Goal: Feedback & Contribution: Submit feedback/report problem

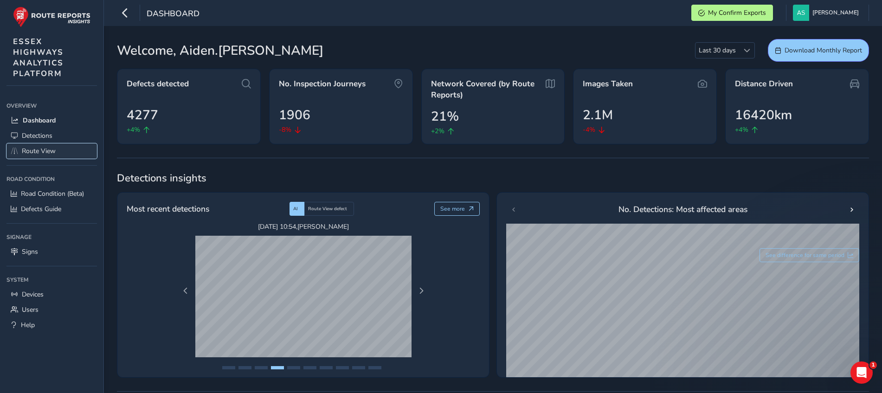
click at [57, 150] on link "Route View" at bounding box center [51, 150] width 90 height 15
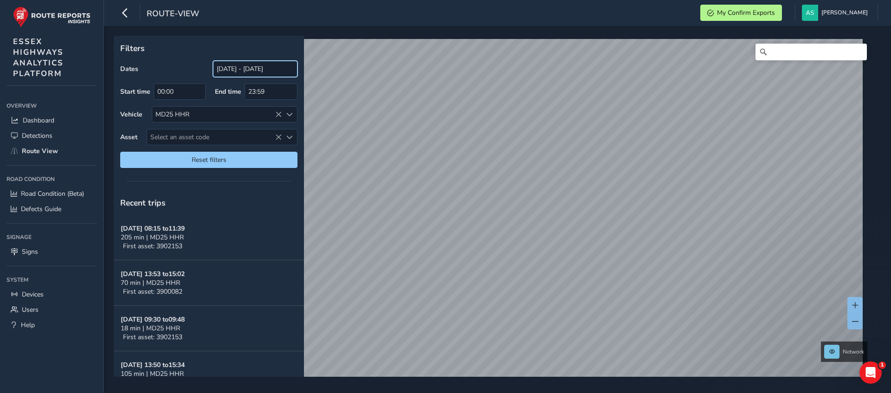
click at [259, 71] on input "[DATE] - [DATE]" at bounding box center [255, 69] width 84 height 16
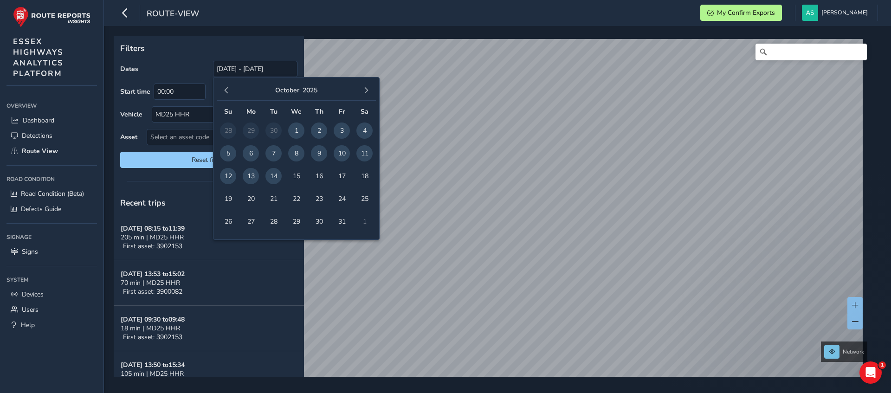
click at [277, 175] on span "14" at bounding box center [273, 176] width 16 height 16
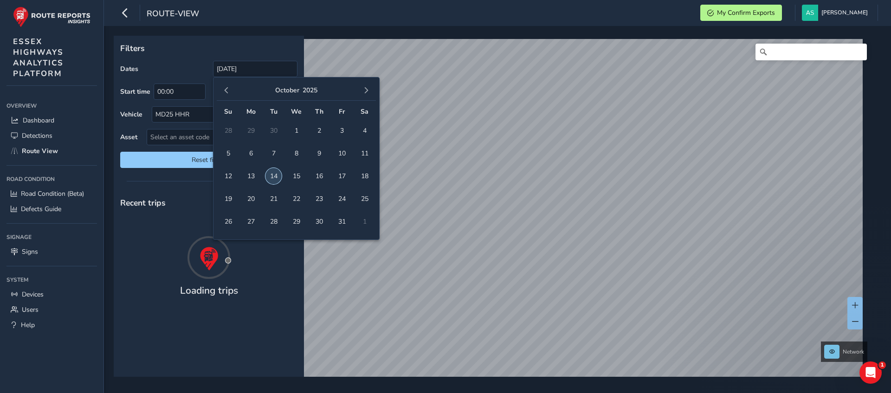
click at [277, 175] on span "14" at bounding box center [273, 176] width 16 height 16
type input "[DATE] - [DATE]"
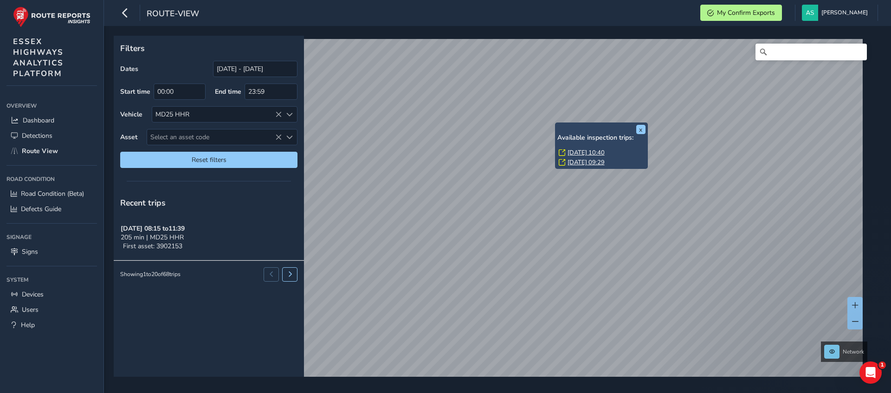
click at [580, 160] on link "Tue, 14 Oct, 09:29" at bounding box center [585, 162] width 37 height 8
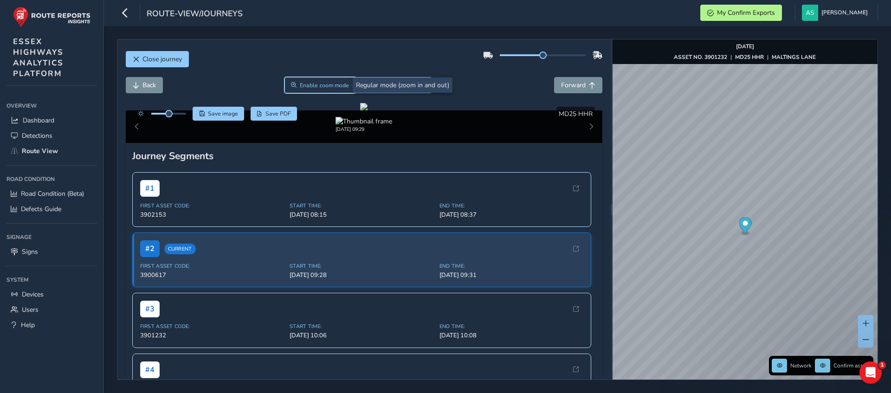
click at [321, 84] on span "Enable zoom mode" at bounding box center [324, 85] width 49 height 7
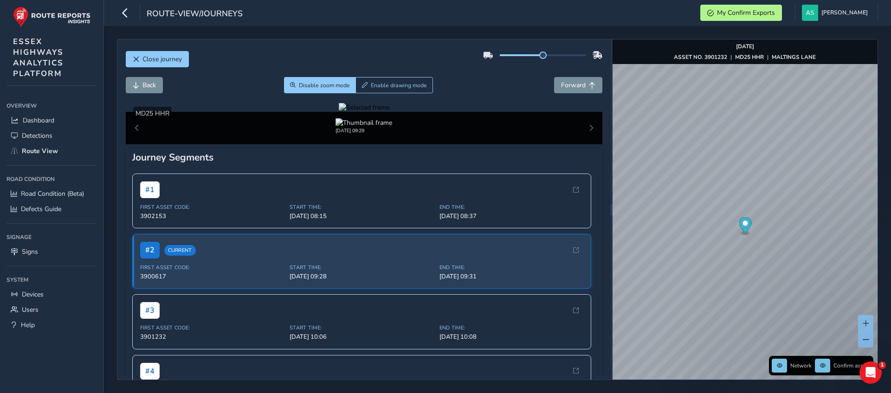
click at [339, 112] on div at bounding box center [364, 107] width 51 height 9
click at [269, 233] on img at bounding box center [741, 236] width 1336 height 751
click at [339, 112] on div at bounding box center [364, 107] width 51 height 9
click at [269, 233] on img at bounding box center [741, 236] width 1336 height 751
click at [339, 112] on div at bounding box center [364, 107] width 51 height 9
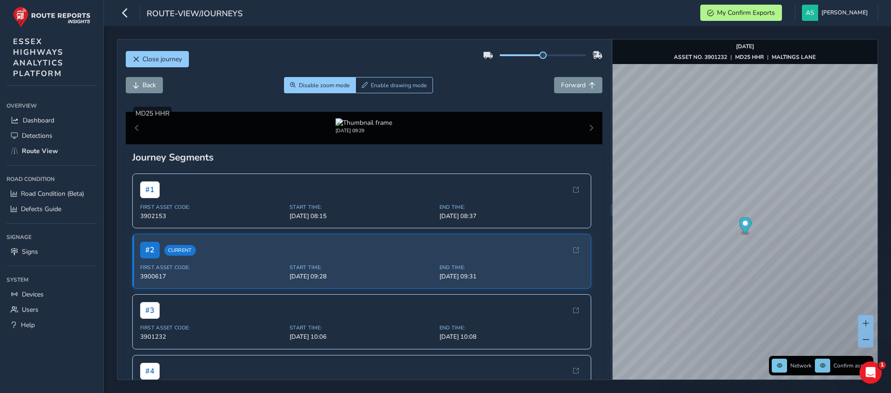
click at [274, 237] on img at bounding box center [732, 230] width 1336 height 751
click at [339, 112] on div at bounding box center [364, 107] width 51 height 9
click at [274, 230] on img at bounding box center [731, 243] width 1336 height 751
click at [331, 91] on button "Disable zoom mode" at bounding box center [320, 85] width 72 height 16
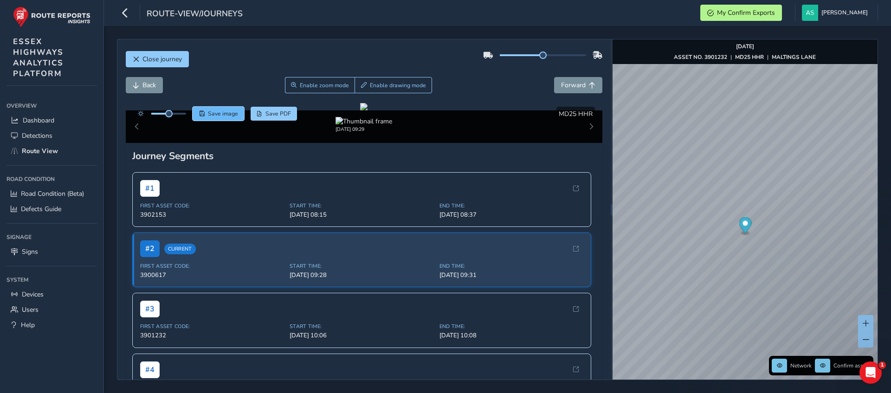
click at [212, 115] on span "Save image" at bounding box center [223, 113] width 30 height 7
click at [301, 88] on span "Enable zoom mode" at bounding box center [324, 85] width 49 height 7
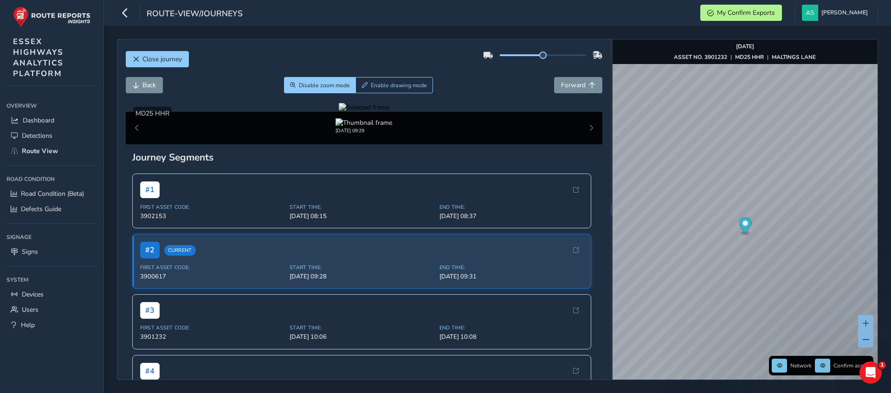
click at [339, 112] on div at bounding box center [364, 107] width 51 height 9
click at [265, 231] on img at bounding box center [747, 240] width 1336 height 751
click at [571, 86] on span "Forward" at bounding box center [573, 85] width 25 height 9
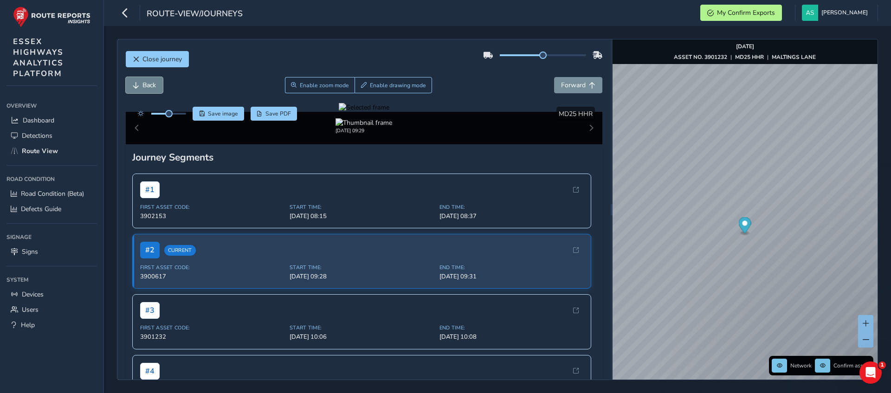
click at [156, 86] on span "Back" at bounding box center [148, 85] width 13 height 9
click at [339, 112] on div at bounding box center [364, 107] width 51 height 9
click at [267, 233] on img at bounding box center [744, 237] width 1336 height 751
click at [339, 112] on div at bounding box center [364, 107] width 51 height 9
click at [263, 233] on img at bounding box center [753, 237] width 1336 height 751
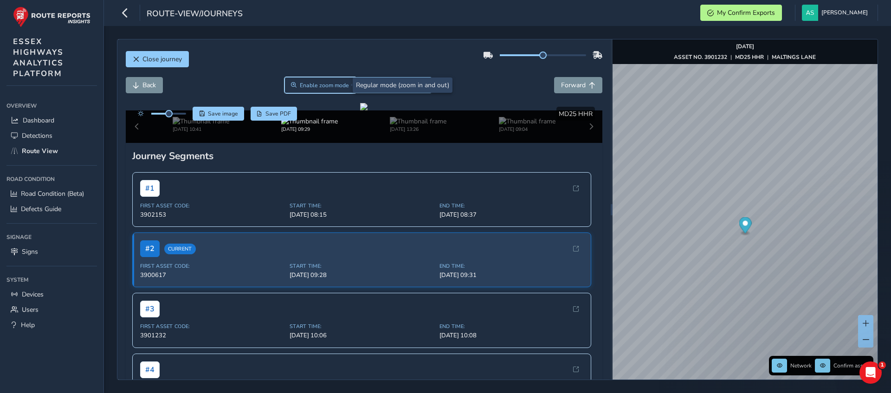
click at [329, 91] on button "Enable zoom mode" at bounding box center [319, 85] width 71 height 16
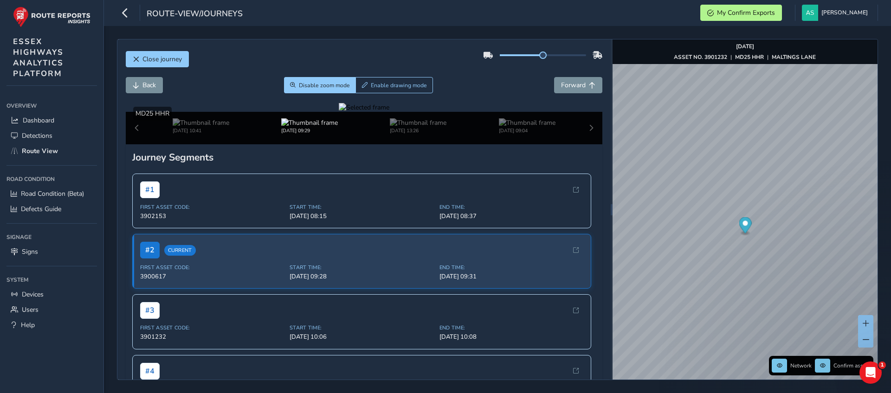
click at [339, 112] on div at bounding box center [364, 107] width 51 height 9
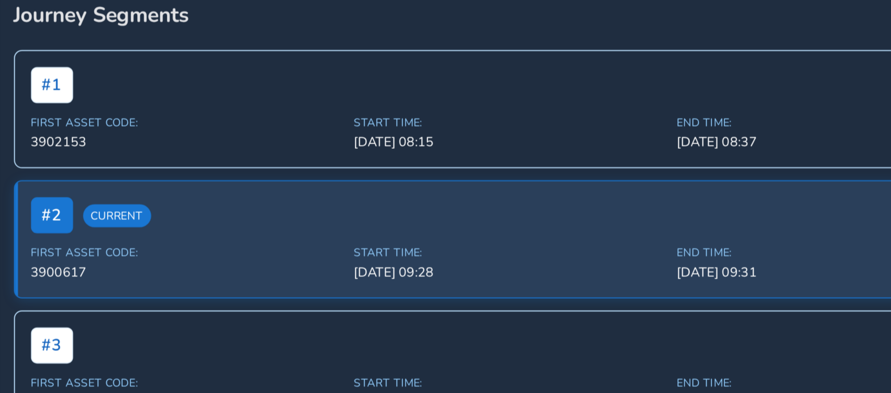
click at [339, 105] on div at bounding box center [364, 100] width 51 height 9
click at [248, 197] on img at bounding box center [779, 285] width 1336 height 751
click at [339, 105] on div at bounding box center [364, 100] width 51 height 9
click at [310, 211] on img at bounding box center [664, 260] width 1336 height 751
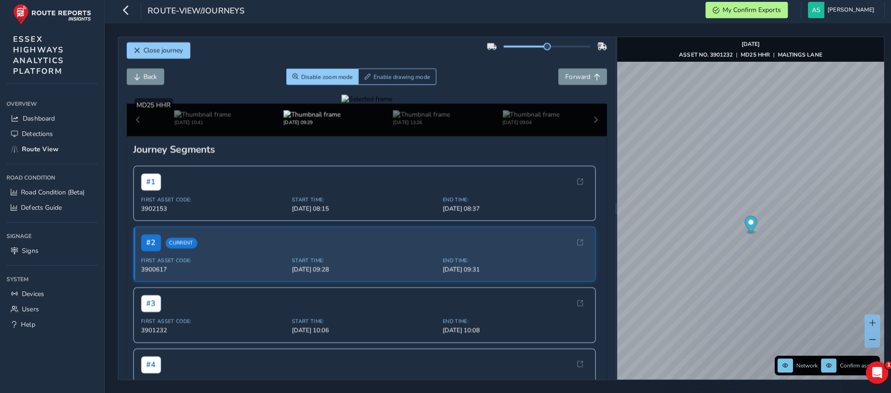
scroll to position [0, 0]
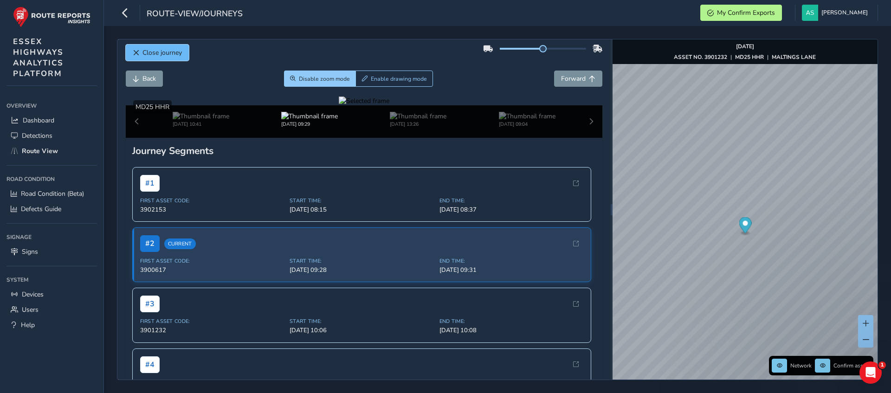
click at [167, 52] on span "Close journey" at bounding box center [161, 52] width 39 height 9
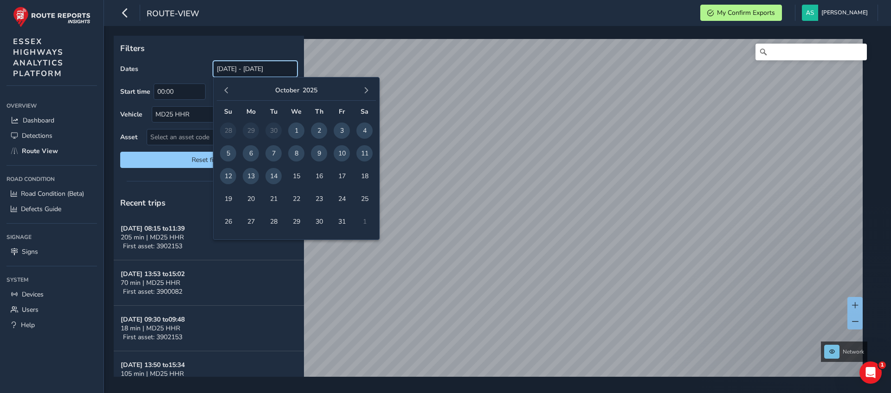
click at [247, 68] on input "[DATE] - [DATE]" at bounding box center [255, 69] width 84 height 16
click at [275, 173] on span "14" at bounding box center [273, 176] width 16 height 16
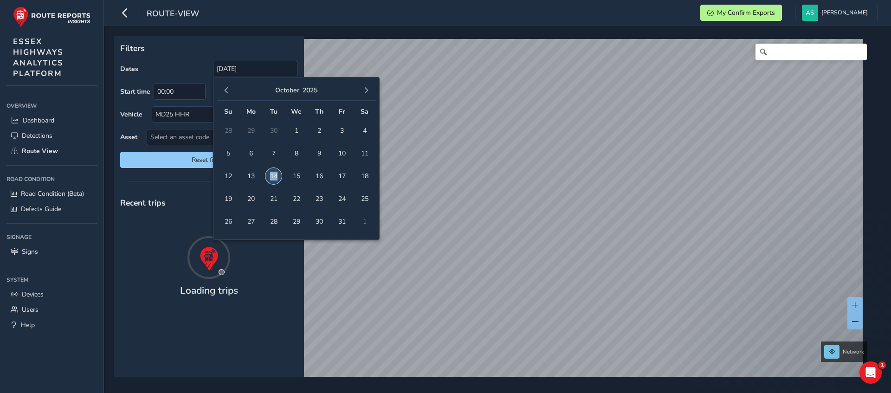
click at [275, 173] on span "14" at bounding box center [273, 176] width 16 height 16
type input "[DATE] - [DATE]"
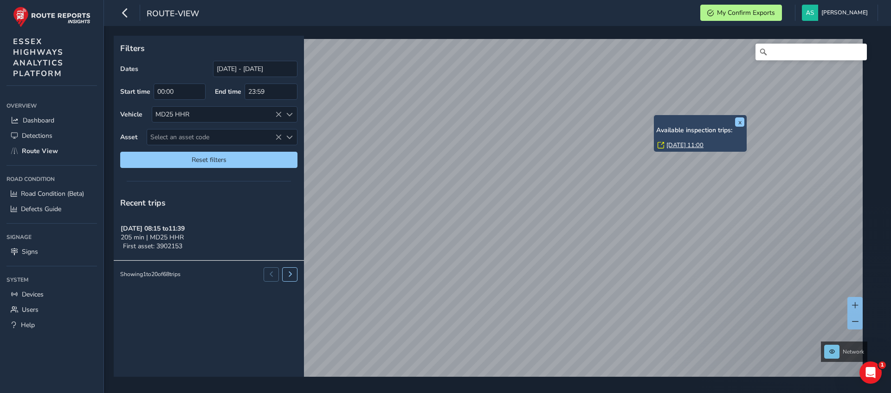
click at [692, 144] on link "[DATE] 11:00" at bounding box center [684, 145] width 37 height 8
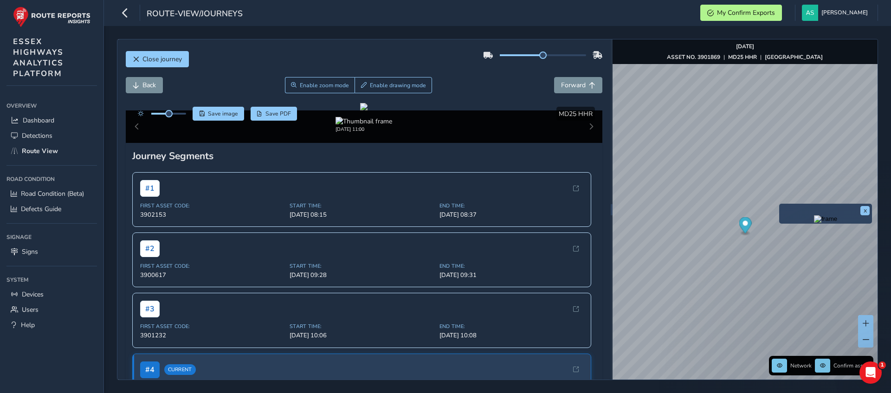
click at [814, 223] on img "Preview frame" at bounding box center [825, 218] width 23 height 7
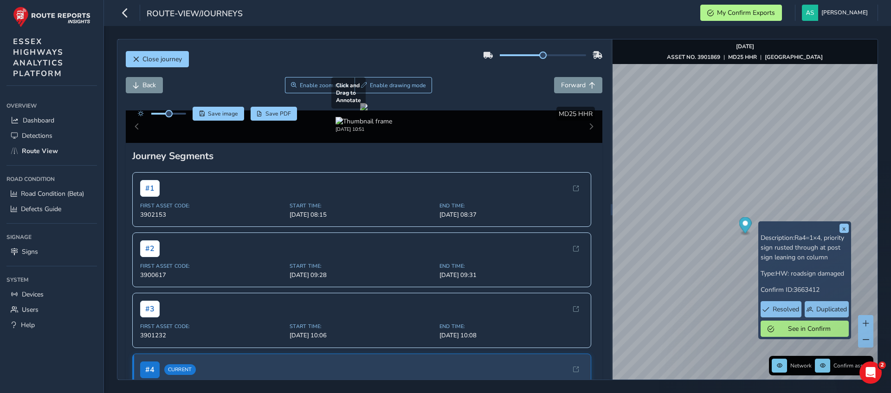
click at [367, 110] on div at bounding box center [363, 106] width 7 height 7
click at [320, 83] on span "Enable zoom mode" at bounding box center [324, 85] width 49 height 7
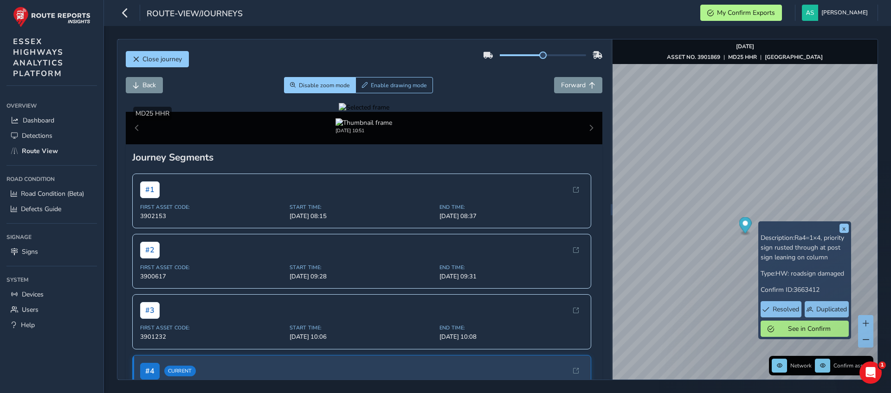
drag, startPoint x: 342, startPoint y: 145, endPoint x: 274, endPoint y: 164, distance: 71.1
click at [339, 112] on div at bounding box center [364, 107] width 51 height 9
click at [304, 86] on span "Disable zoom mode" at bounding box center [324, 85] width 51 height 7
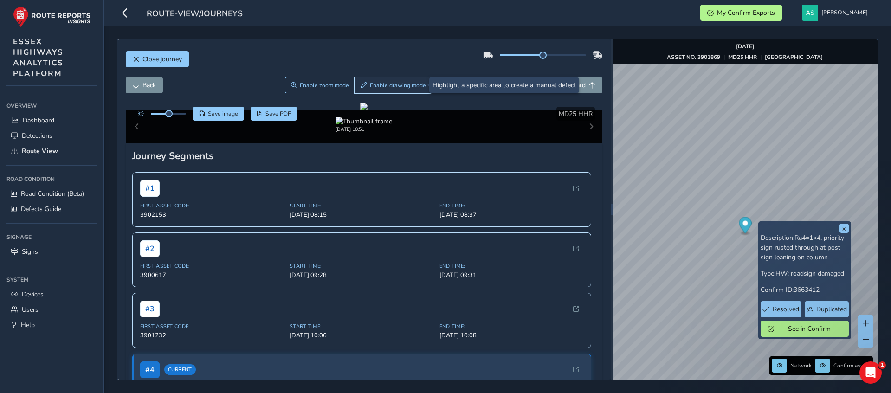
click at [368, 81] on button "Enable drawing mode" at bounding box center [392, 85] width 77 height 16
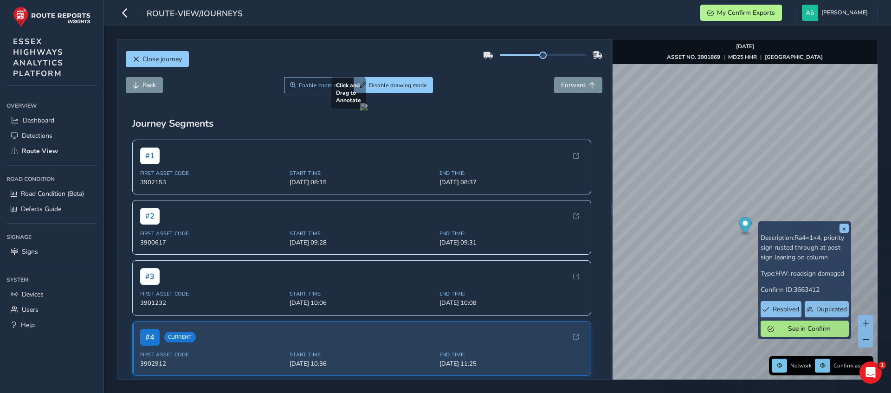
drag, startPoint x: 332, startPoint y: 135, endPoint x: 274, endPoint y: 234, distance: 115.0
click at [360, 110] on div at bounding box center [363, 106] width 7 height 7
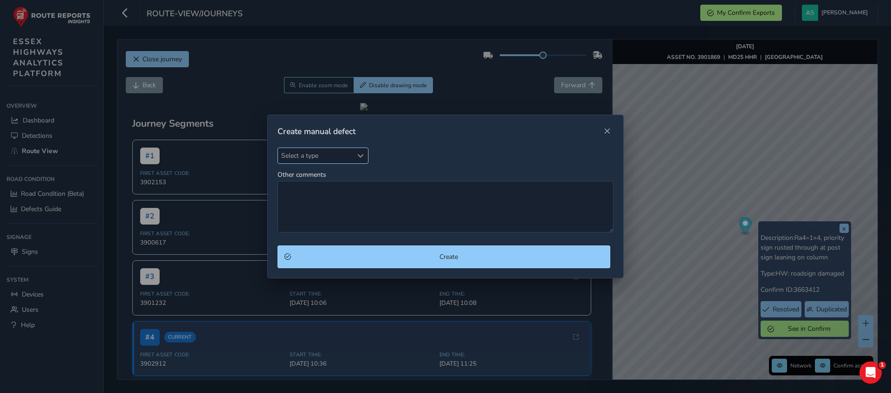
click at [339, 161] on span "Select a type" at bounding box center [315, 155] width 75 height 15
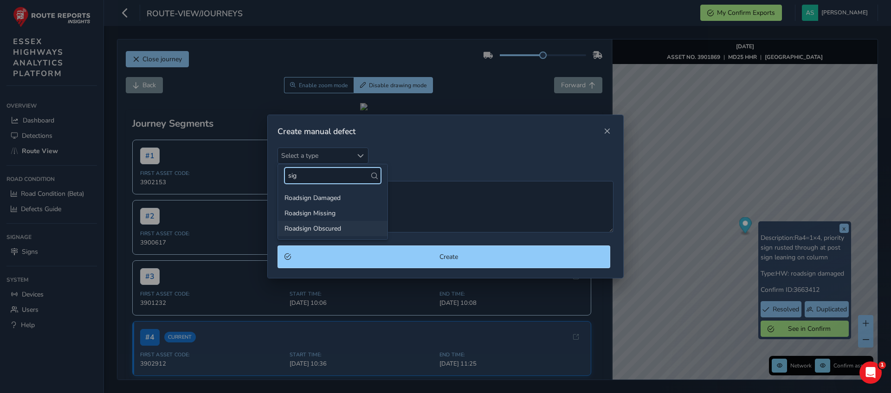
type input "sig"
click at [301, 227] on li "Roadsign Obscured" at bounding box center [332, 228] width 109 height 15
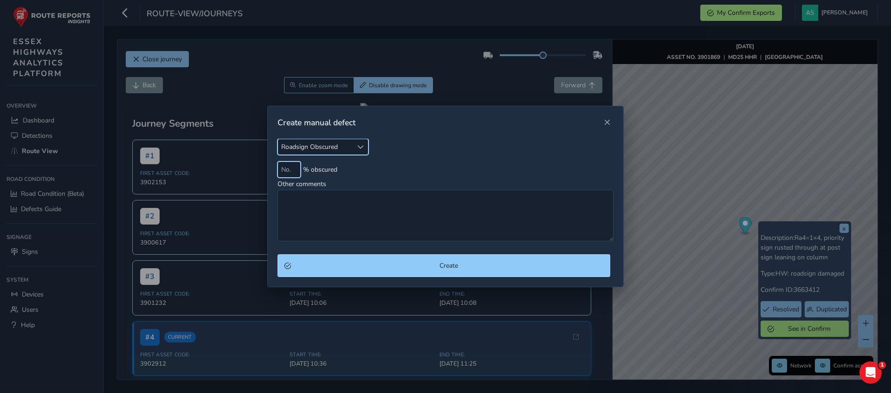
click at [286, 172] on input at bounding box center [288, 169] width 23 height 16
type input "1"
type input "90"
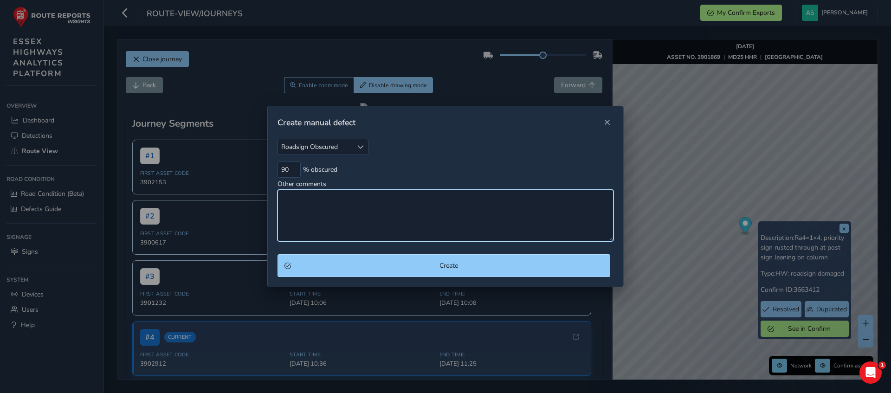
click at [306, 201] on textarea "Other comments" at bounding box center [445, 215] width 336 height 51
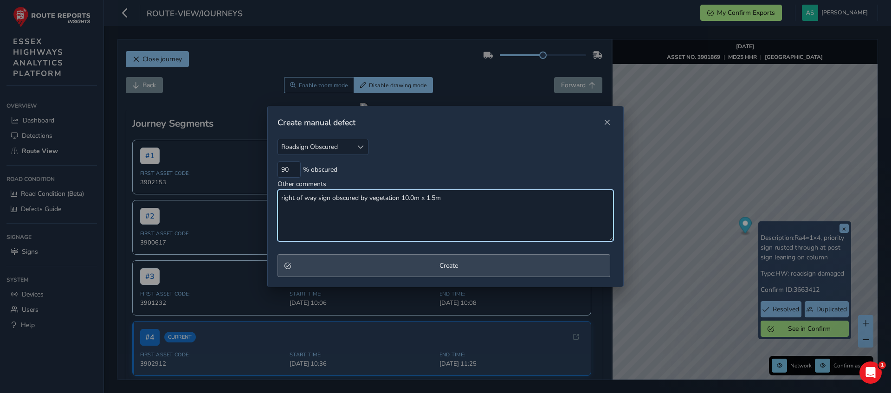
type textarea "right of way sign obscured by vegetation 10.0m x 1.5m"
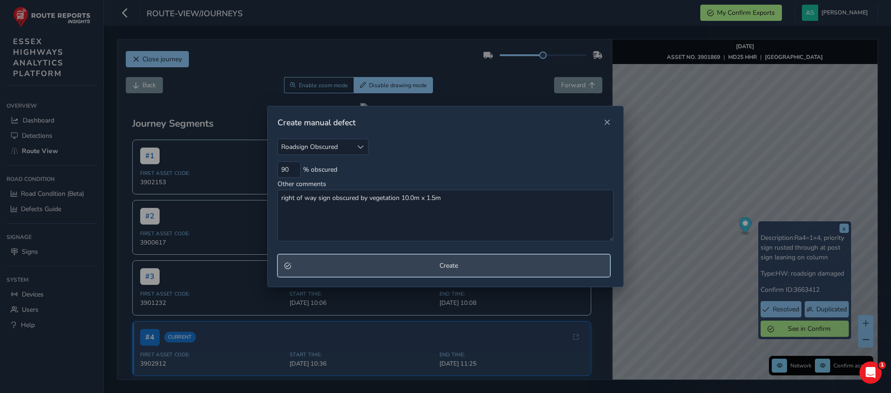
click at [333, 265] on span "Create" at bounding box center [448, 265] width 309 height 9
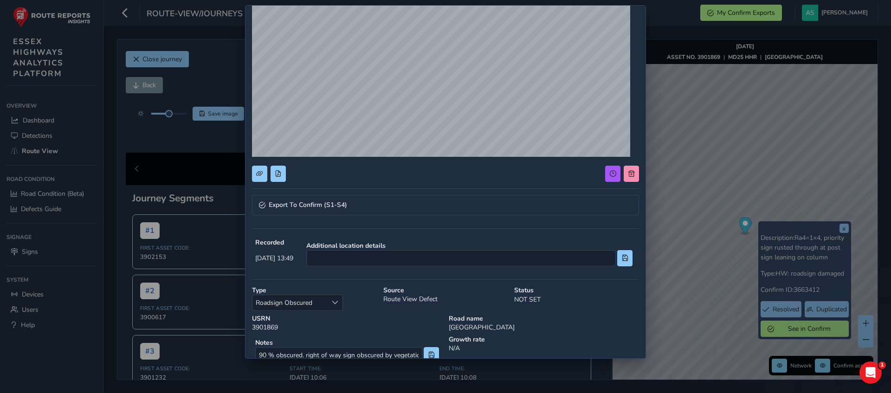
scroll to position [152, 0]
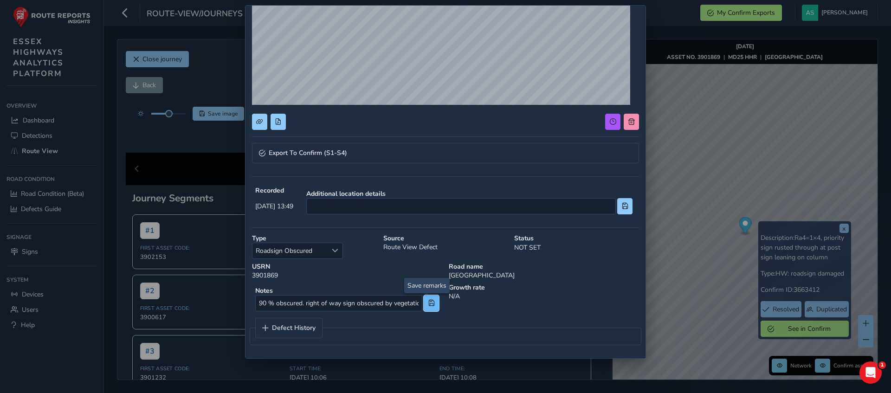
click at [428, 303] on span at bounding box center [431, 303] width 6 height 6
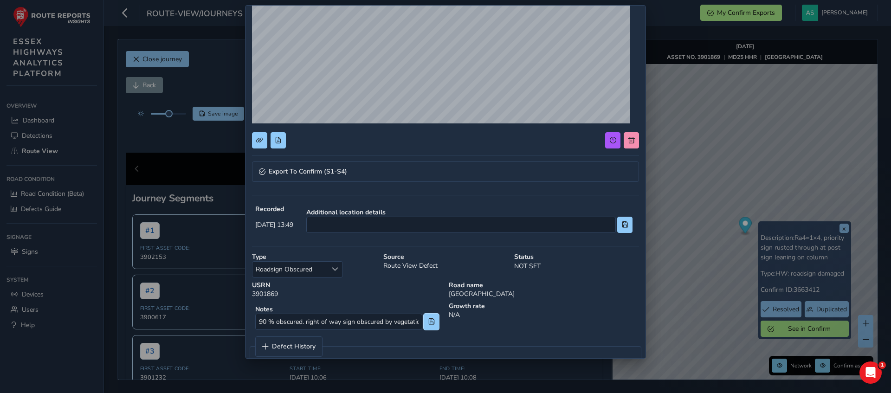
scroll to position [134, 0]
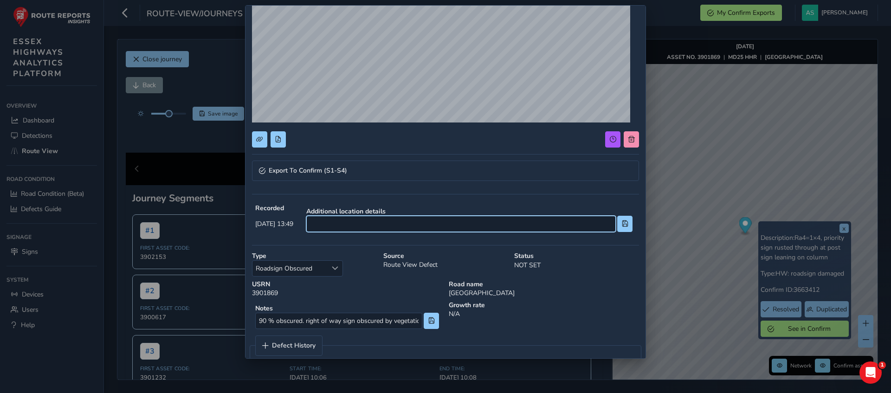
click at [471, 227] on input at bounding box center [460, 224] width 309 height 16
type input "bet 6 & the bridge"
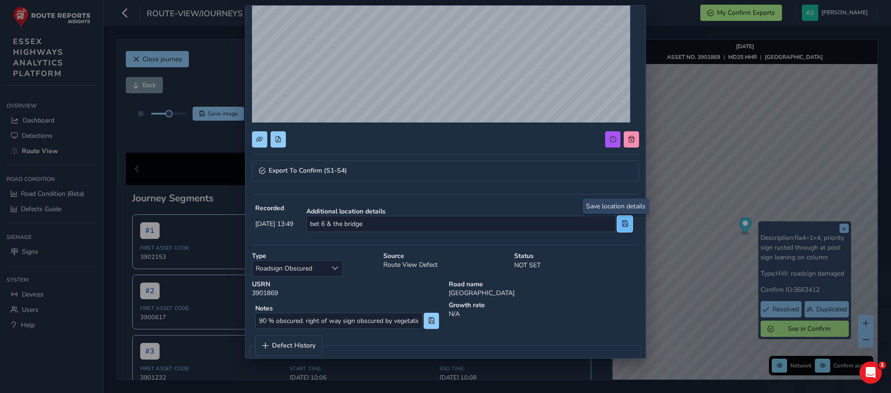
click at [617, 222] on button at bounding box center [624, 224] width 15 height 16
click at [622, 224] on span at bounding box center [625, 223] width 6 height 6
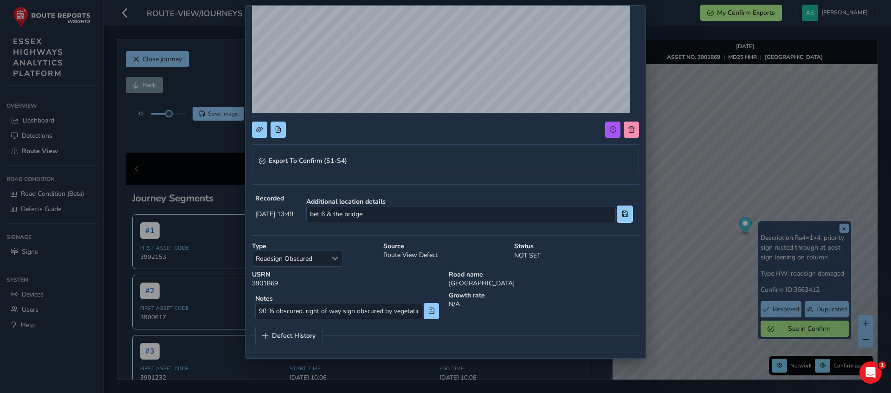
scroll to position [152, 0]
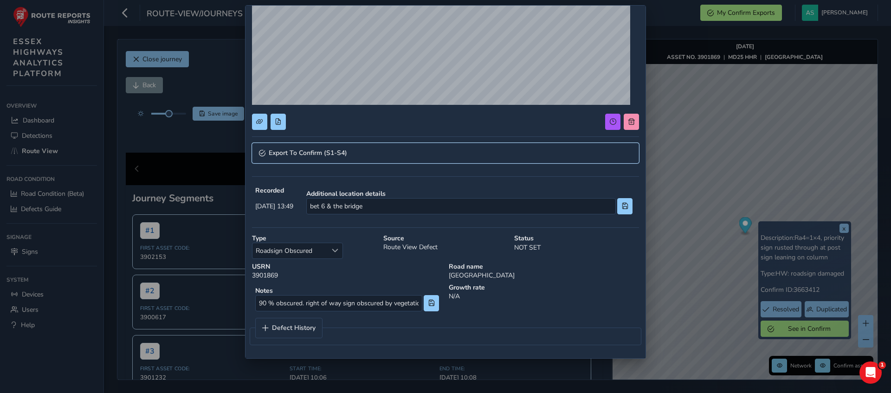
click at [471, 149] on link "Export To Confirm (S1-S4)" at bounding box center [445, 153] width 387 height 20
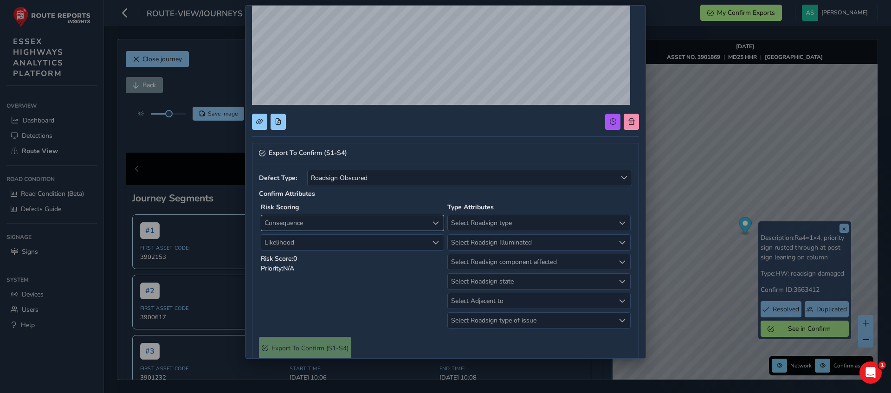
click at [395, 219] on span "Consequence" at bounding box center [344, 222] width 167 height 15
click at [326, 260] on li "1 Negligible" at bounding box center [350, 257] width 178 height 15
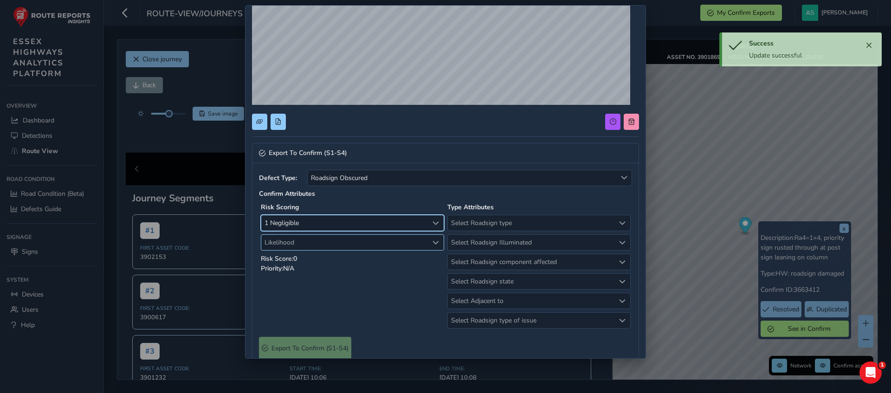
click at [353, 245] on span "Likelihood" at bounding box center [344, 242] width 167 height 15
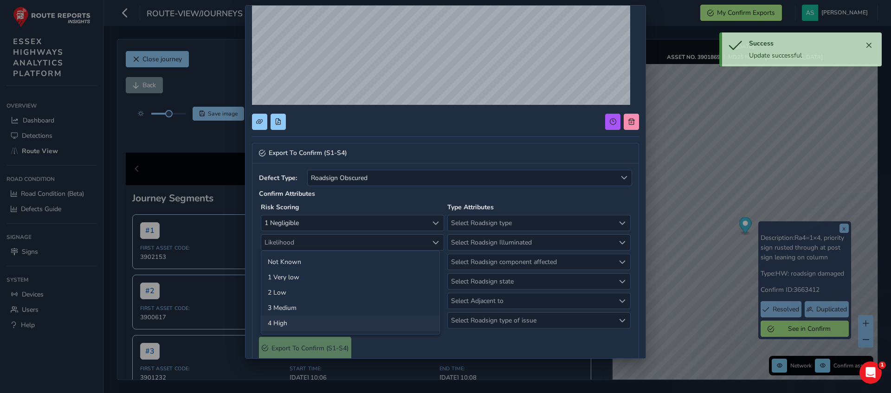
click at [295, 319] on li "4 High" at bounding box center [350, 322] width 178 height 15
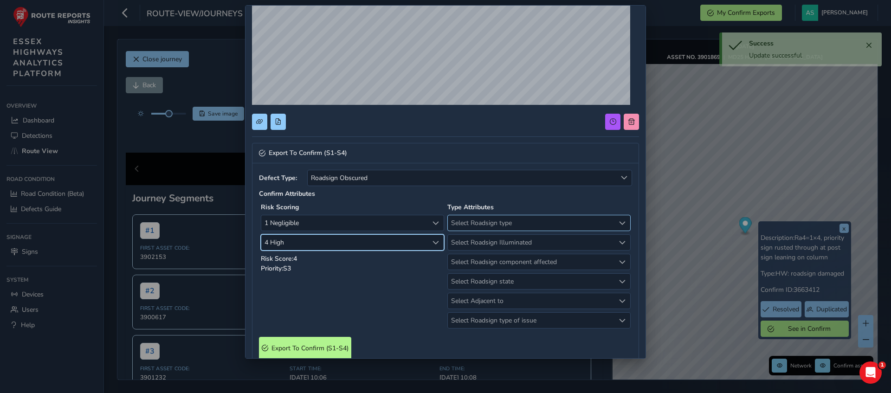
click at [473, 228] on span "Select Roadsign type" at bounding box center [531, 222] width 167 height 15
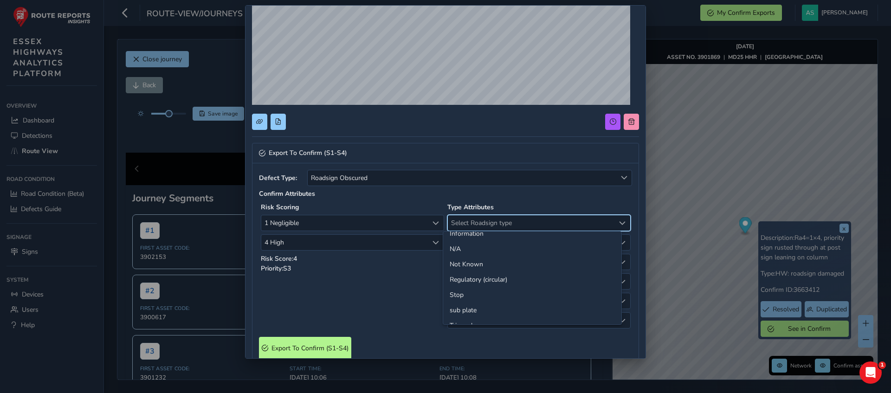
scroll to position [0, 0]
click at [540, 243] on li "Directional" at bounding box center [532, 242] width 178 height 15
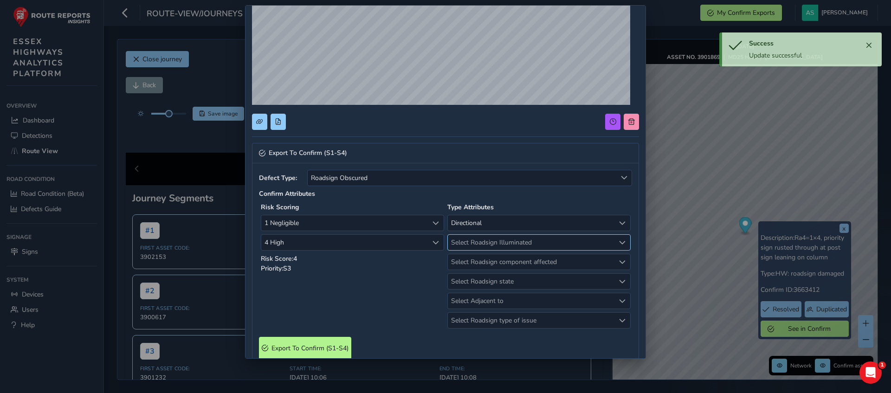
click at [505, 243] on span "Select Roadsign Illuminated" at bounding box center [531, 242] width 167 height 15
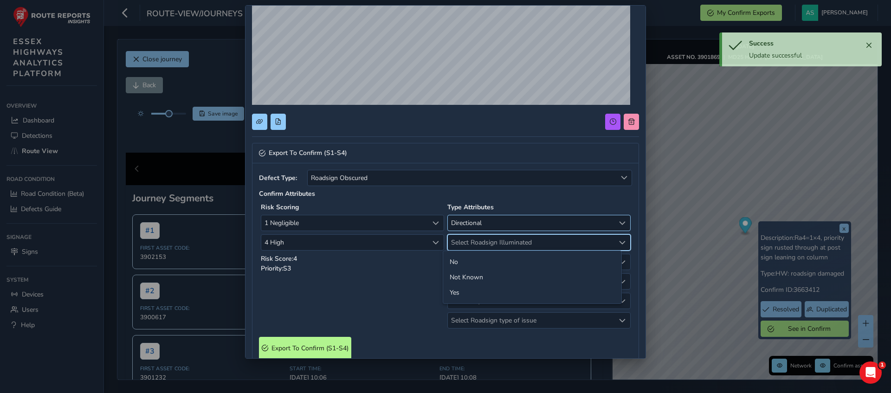
click at [492, 218] on span "Directional" at bounding box center [531, 222] width 167 height 15
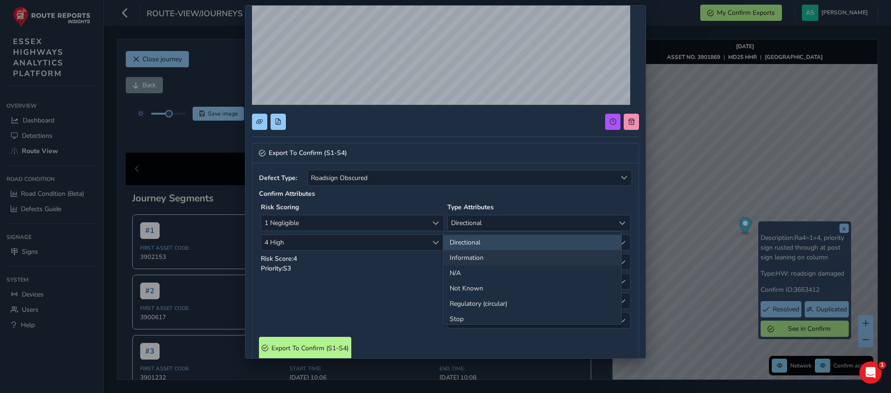
click at [462, 262] on li "Information" at bounding box center [532, 257] width 178 height 15
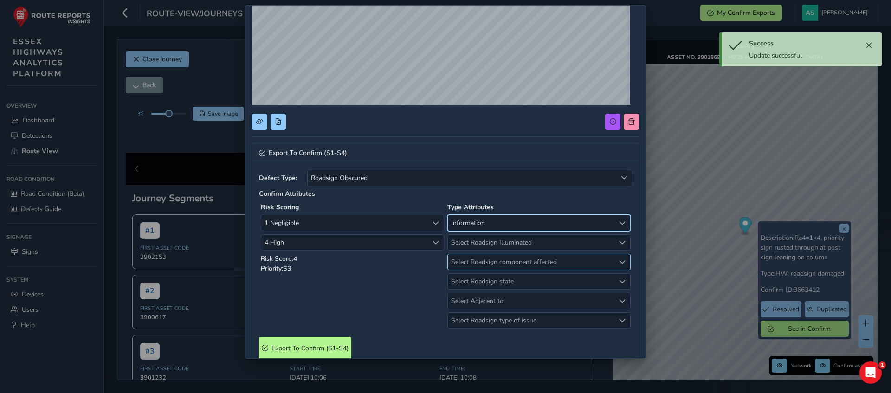
click at [469, 265] on span "Select Roadsign component affected" at bounding box center [531, 261] width 167 height 15
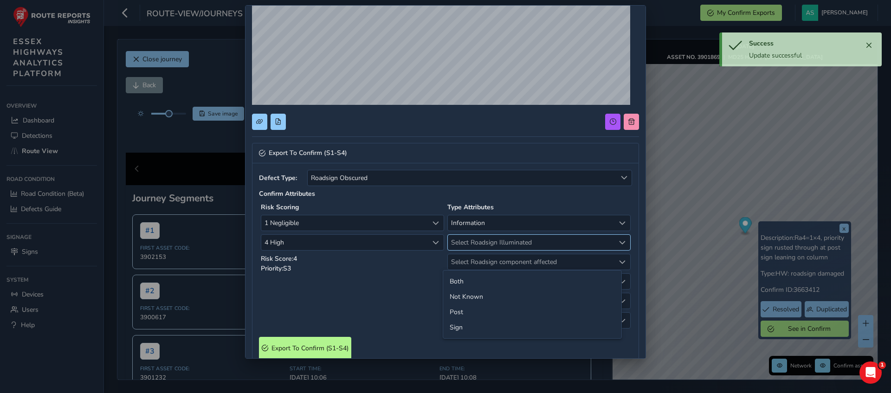
click at [473, 242] on span "Select Roadsign Illuminated" at bounding box center [531, 242] width 167 height 15
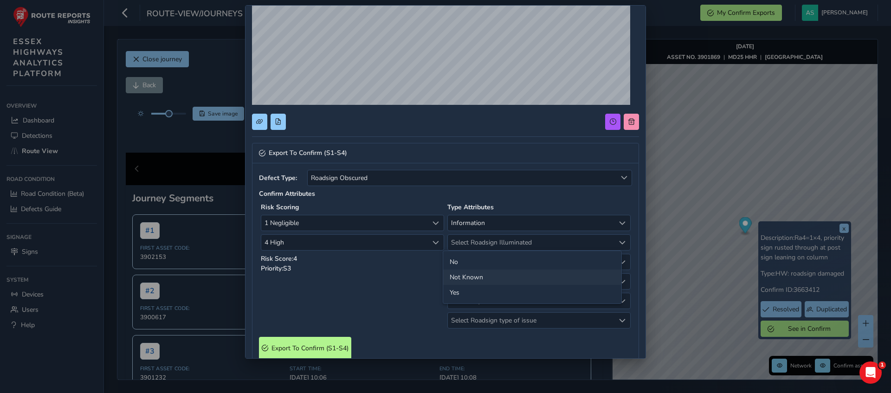
click at [460, 273] on li "Not Known" at bounding box center [532, 276] width 178 height 15
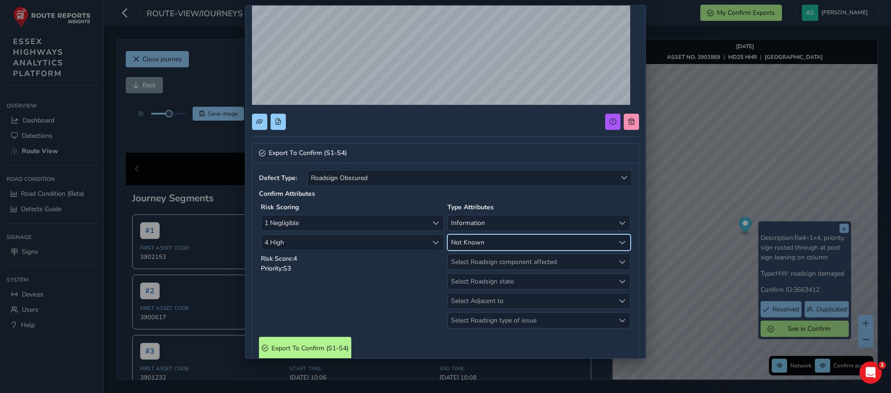
click at [467, 239] on span "Not Known" at bounding box center [531, 242] width 167 height 15
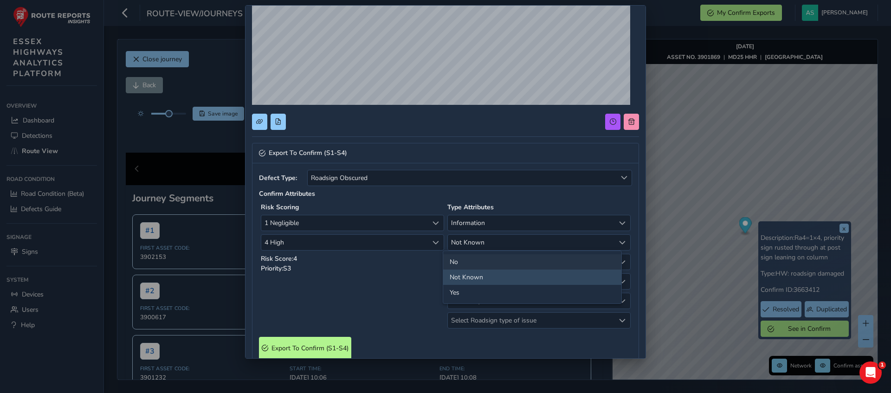
click at [459, 258] on li "No" at bounding box center [532, 261] width 178 height 15
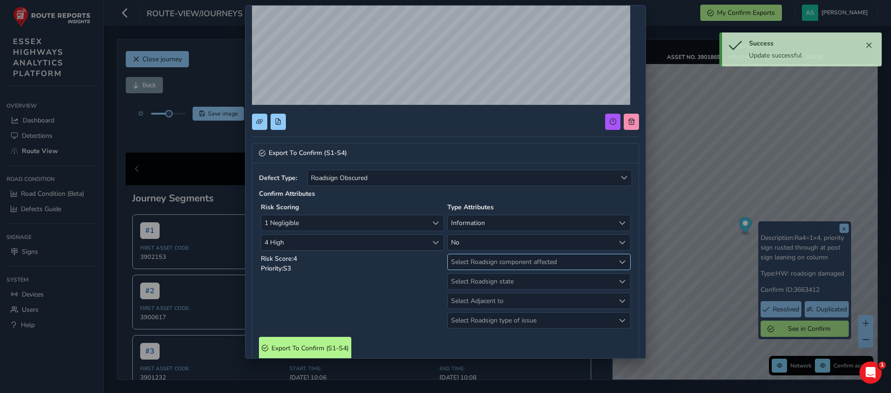
click at [464, 261] on span "Select Roadsign component affected" at bounding box center [531, 261] width 167 height 15
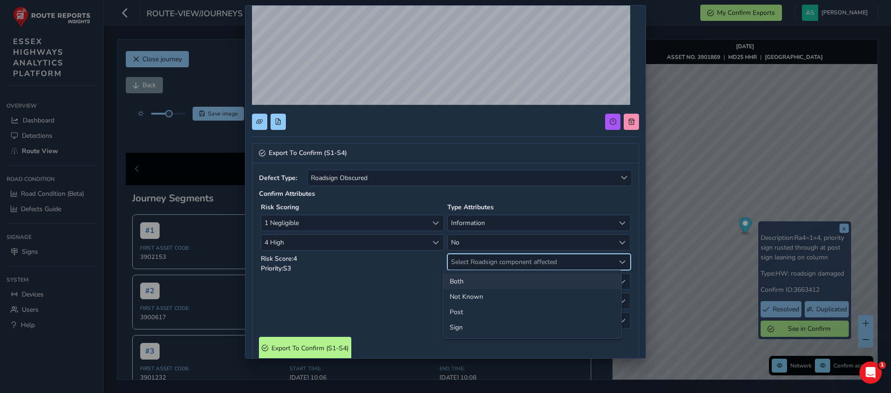
click at [463, 281] on li "Both" at bounding box center [532, 281] width 178 height 15
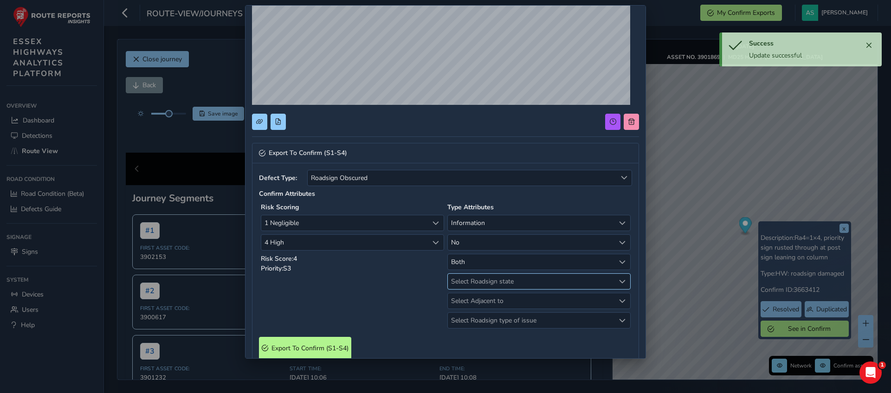
click at [471, 282] on span "Select Roadsign state" at bounding box center [531, 281] width 167 height 15
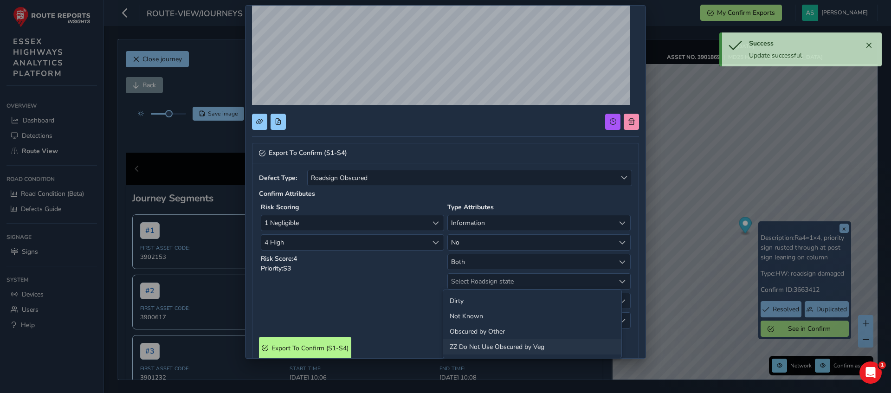
click at [464, 340] on li "ZZ Do Not Use Obscured by Veg" at bounding box center [532, 346] width 178 height 15
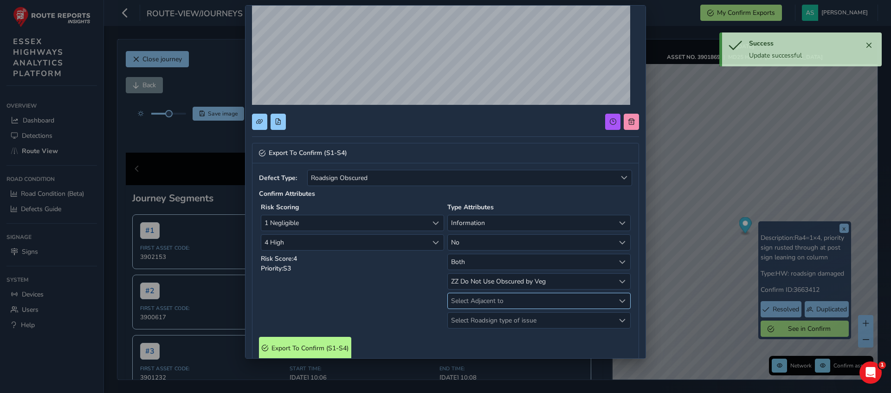
click at [473, 299] on span "Select Adjacent to" at bounding box center [531, 300] width 167 height 15
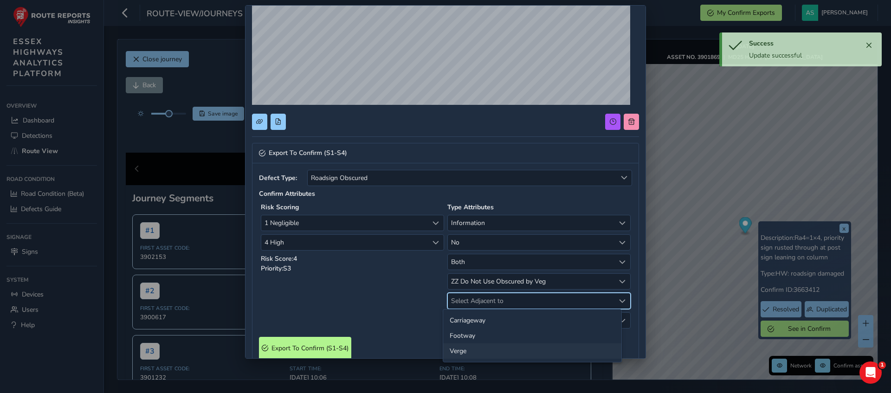
click at [466, 349] on li "Verge" at bounding box center [532, 350] width 178 height 15
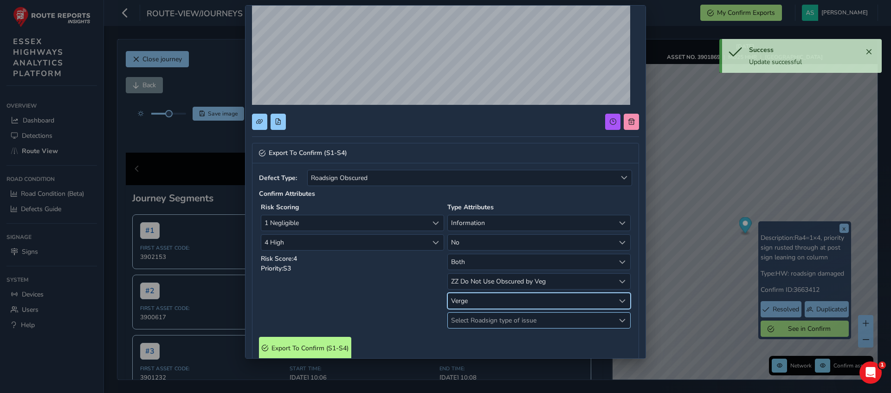
click at [477, 317] on span "Select Roadsign type of issue" at bounding box center [531, 320] width 167 height 15
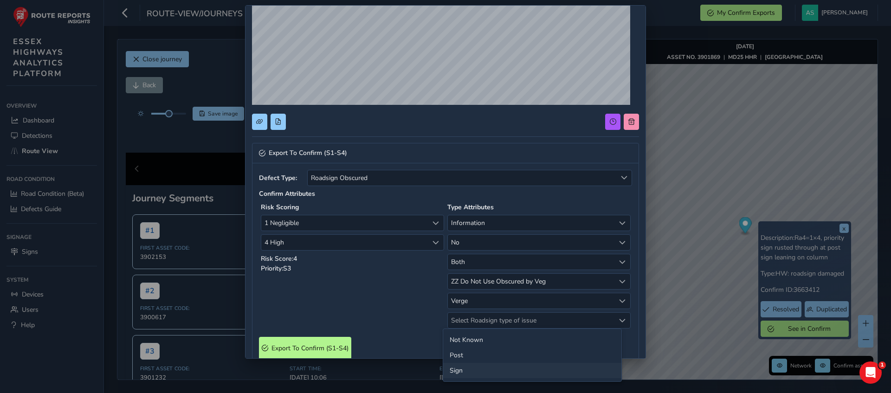
click at [457, 365] on li "Sign" at bounding box center [532, 370] width 178 height 15
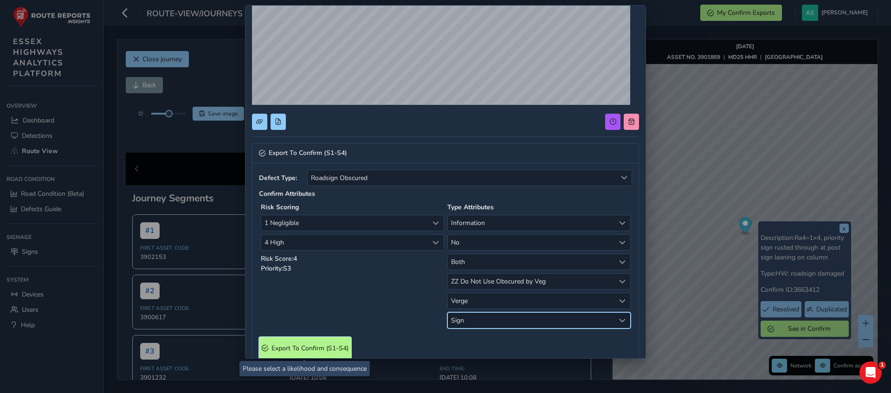
click at [336, 345] on span "Export To Confirm (S1-S4)" at bounding box center [309, 348] width 77 height 9
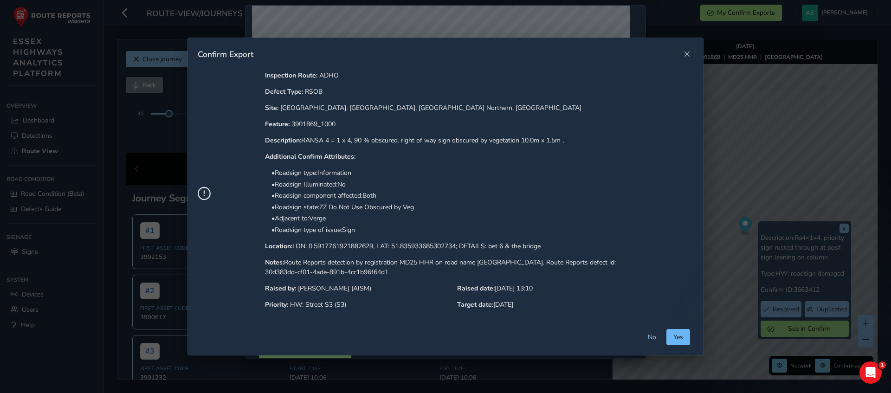
click at [673, 335] on span "Yes" at bounding box center [678, 337] width 10 height 9
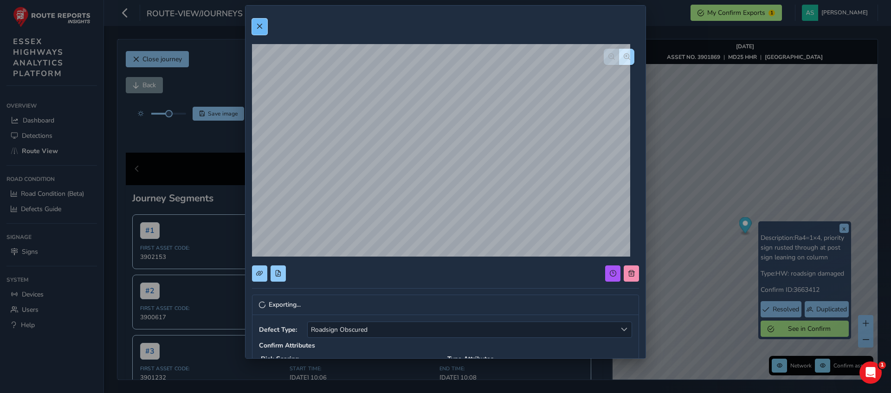
click at [257, 19] on button at bounding box center [259, 27] width 15 height 16
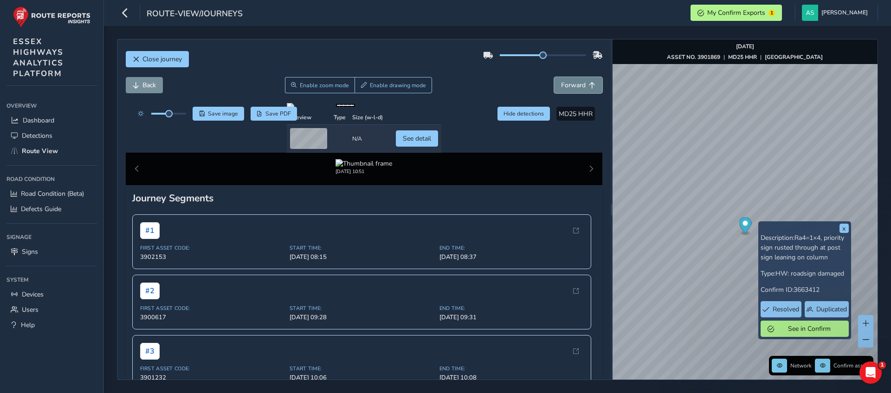
click at [589, 84] on span "Forward" at bounding box center [592, 85] width 6 height 6
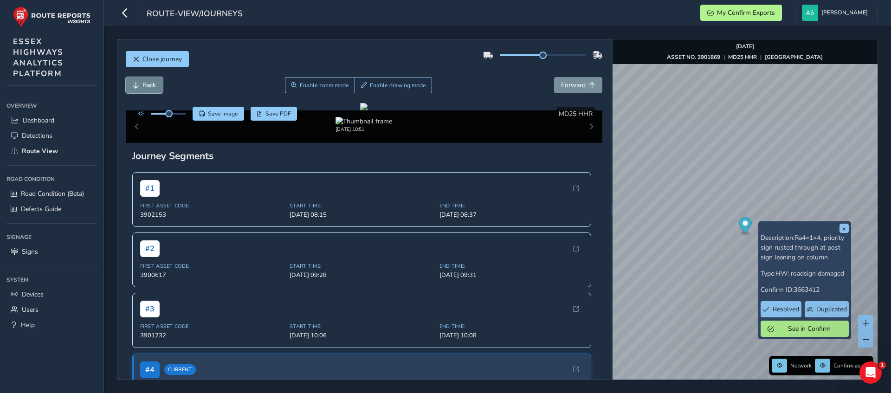
click at [145, 84] on span "Back" at bounding box center [148, 85] width 13 height 9
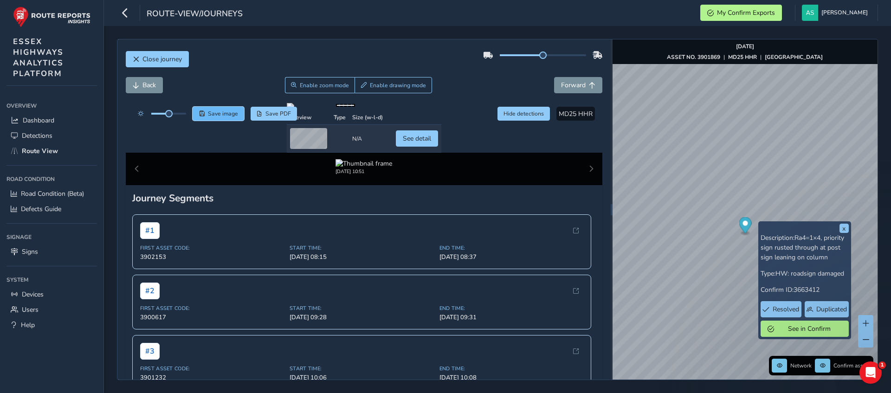
click at [212, 118] on button "Save image" at bounding box center [217, 114] width 51 height 14
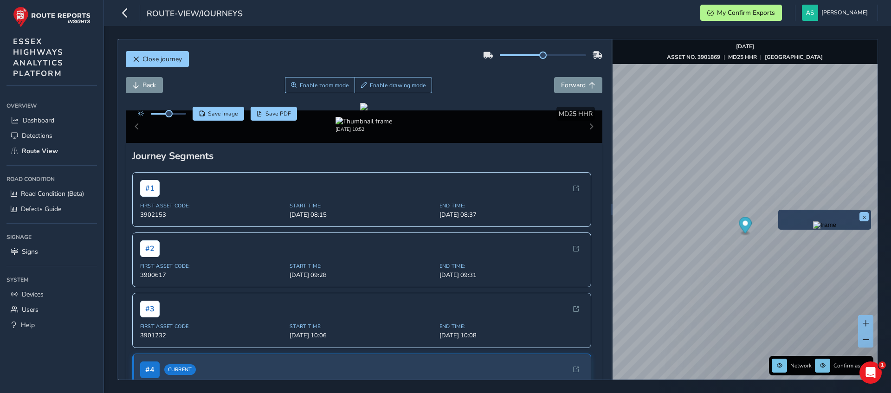
click at [779, 211] on div "x" at bounding box center [824, 220] width 93 height 20
click at [813, 229] on img "Preview frame" at bounding box center [824, 224] width 23 height 7
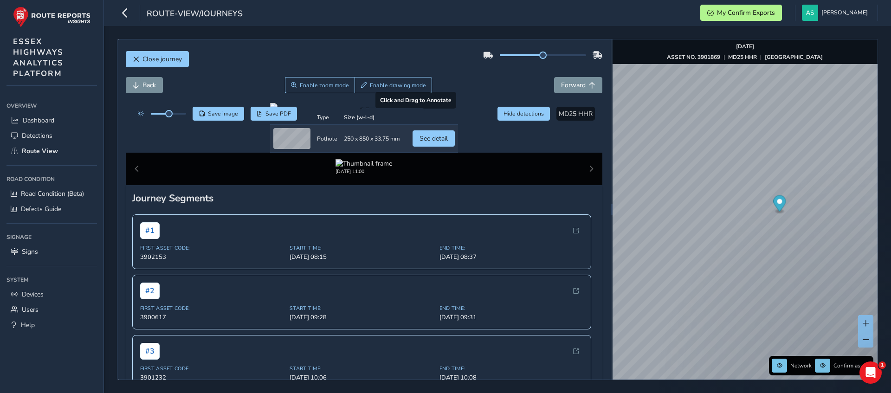
click at [361, 110] on div at bounding box center [364, 106] width 188 height 7
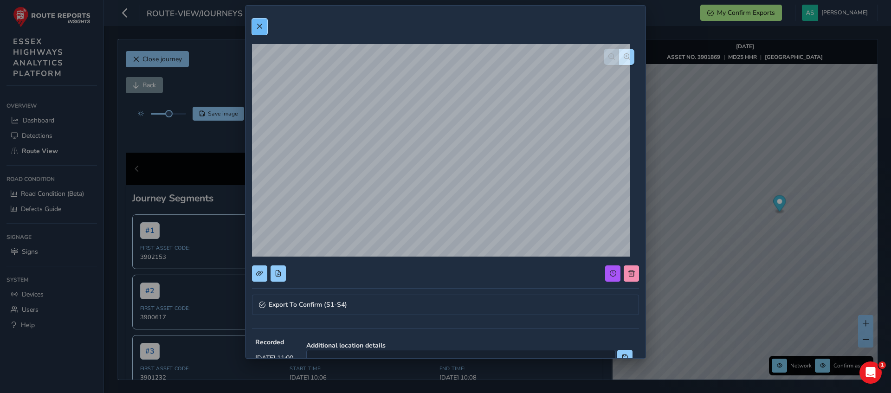
click at [264, 29] on button at bounding box center [259, 27] width 15 height 16
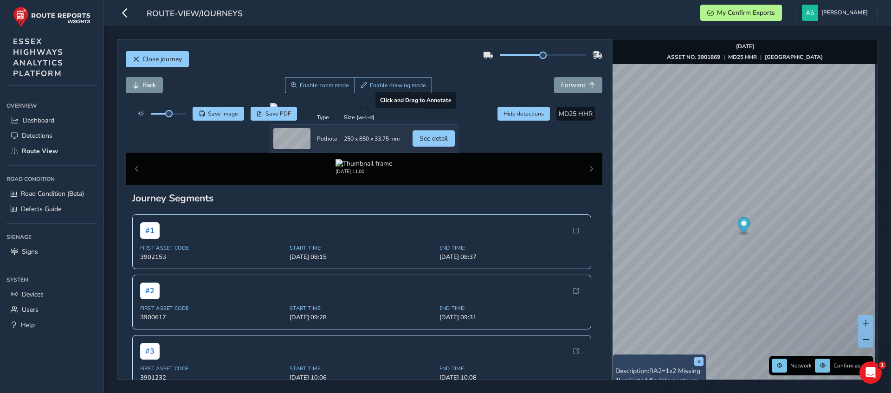
click at [358, 110] on div at bounding box center [364, 106] width 188 height 7
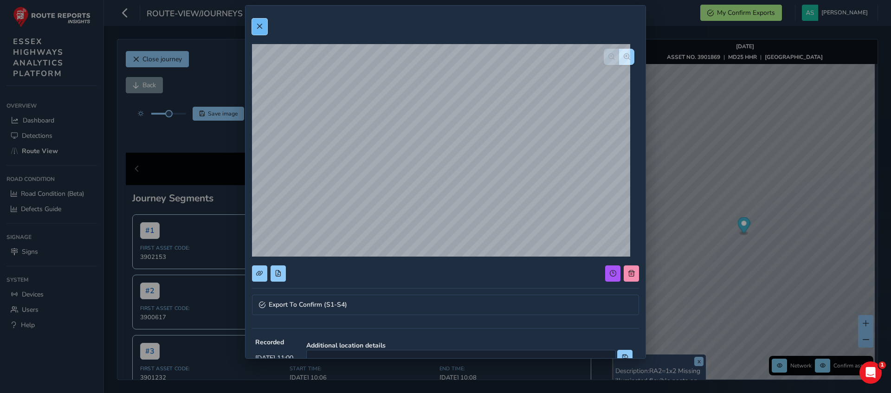
click at [255, 26] on button at bounding box center [259, 27] width 15 height 16
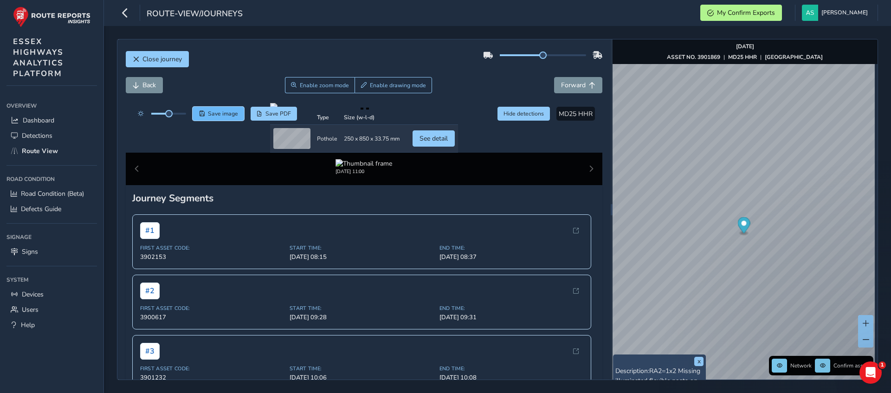
click at [214, 113] on span "Save image" at bounding box center [223, 113] width 30 height 7
click at [362, 110] on div at bounding box center [364, 106] width 188 height 7
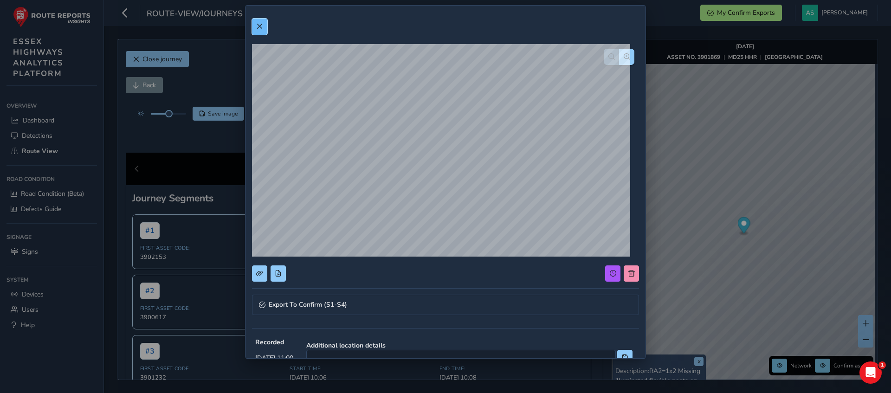
click at [263, 26] on span at bounding box center [259, 26] width 6 height 6
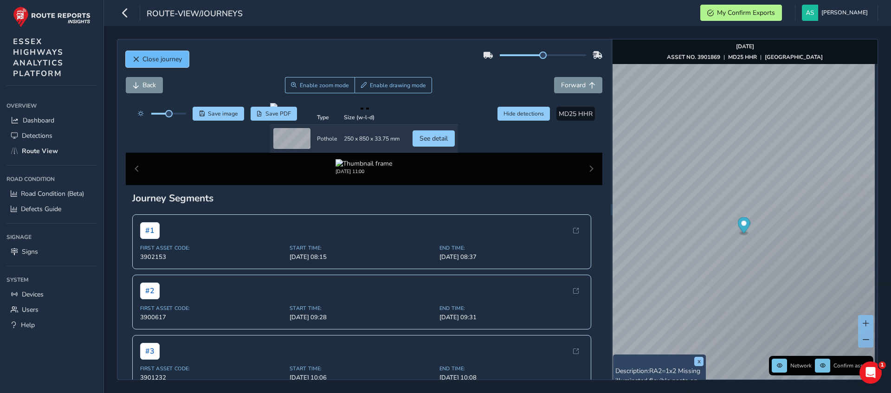
click at [170, 61] on span "Close journey" at bounding box center [161, 59] width 39 height 9
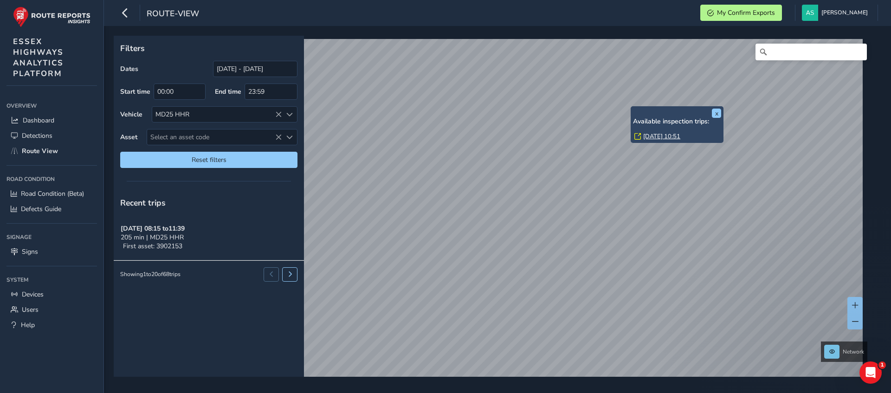
click at [665, 136] on link "[DATE] 10:51" at bounding box center [661, 136] width 37 height 8
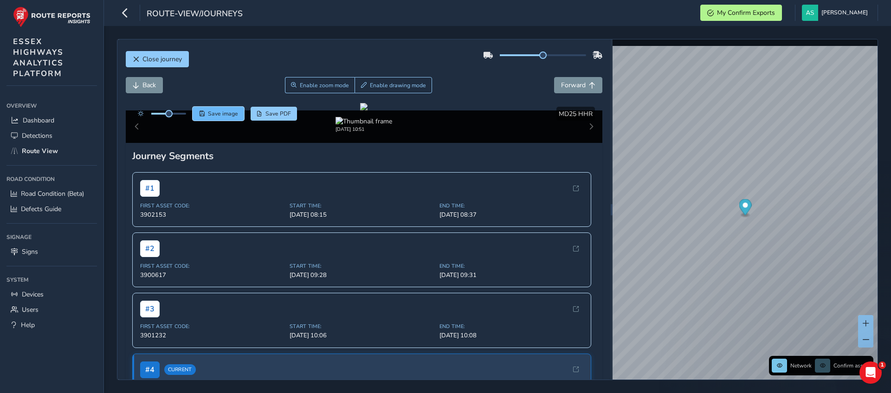
click at [203, 111] on span "Save" at bounding box center [202, 114] width 6 height 6
drag, startPoint x: 430, startPoint y: 264, endPoint x: 428, endPoint y: 326, distance: 61.7
click at [367, 110] on div at bounding box center [363, 106] width 7 height 7
click at [226, 110] on span "Save image" at bounding box center [223, 113] width 30 height 7
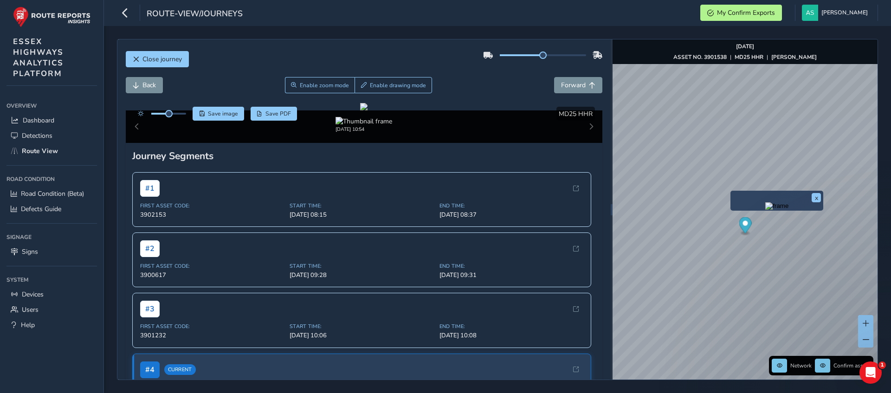
click at [765, 210] on img "Preview frame" at bounding box center [776, 205] width 23 height 7
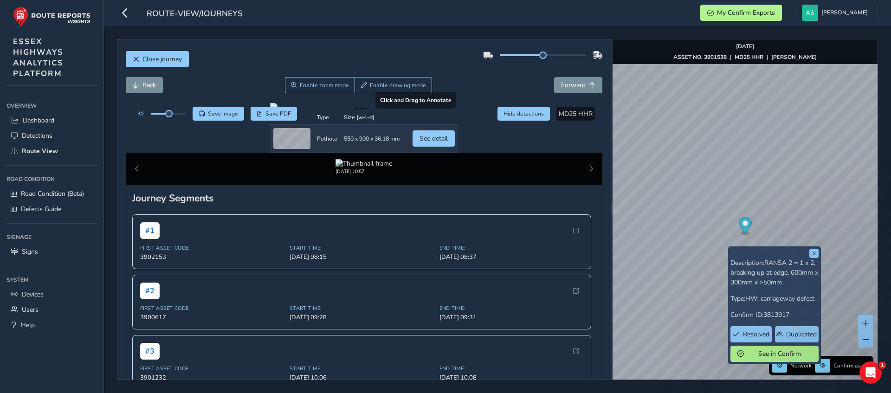
click at [346, 110] on div at bounding box center [364, 106] width 188 height 7
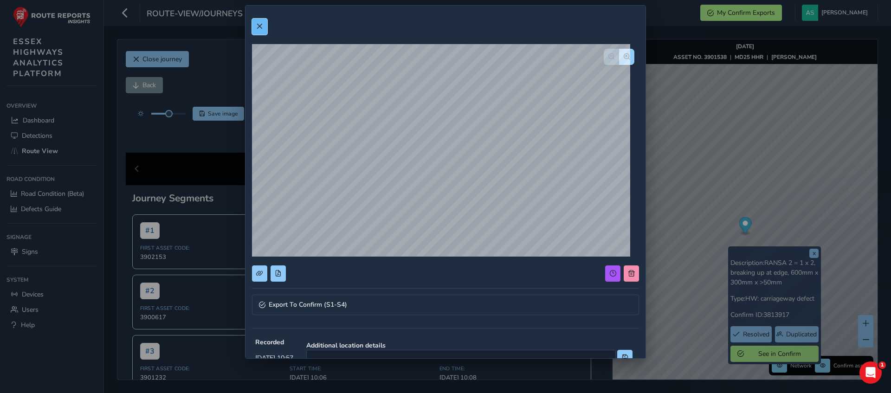
click at [258, 28] on span at bounding box center [259, 26] width 6 height 6
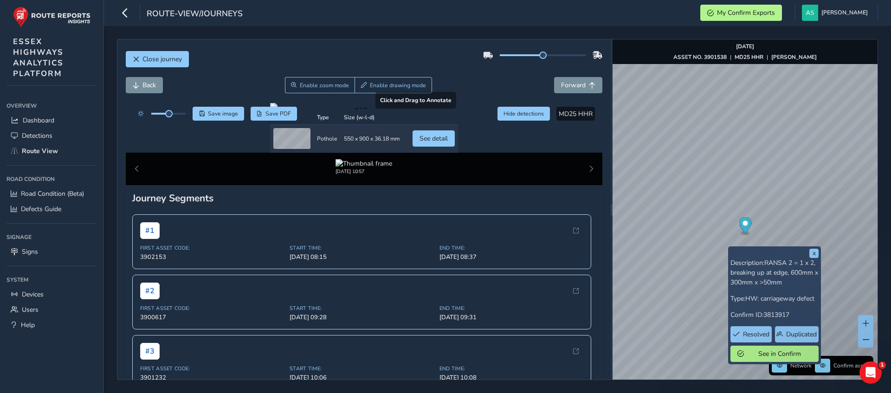
click at [346, 110] on div at bounding box center [364, 106] width 188 height 7
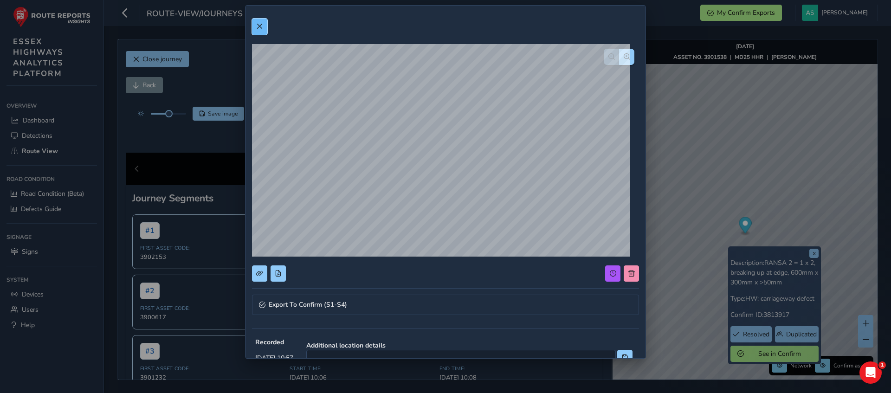
click at [260, 23] on span at bounding box center [259, 26] width 6 height 6
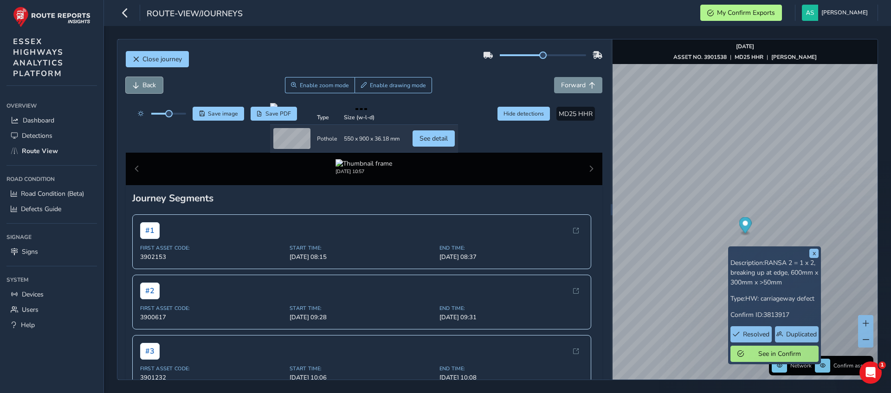
click at [144, 86] on span "Back" at bounding box center [148, 85] width 13 height 9
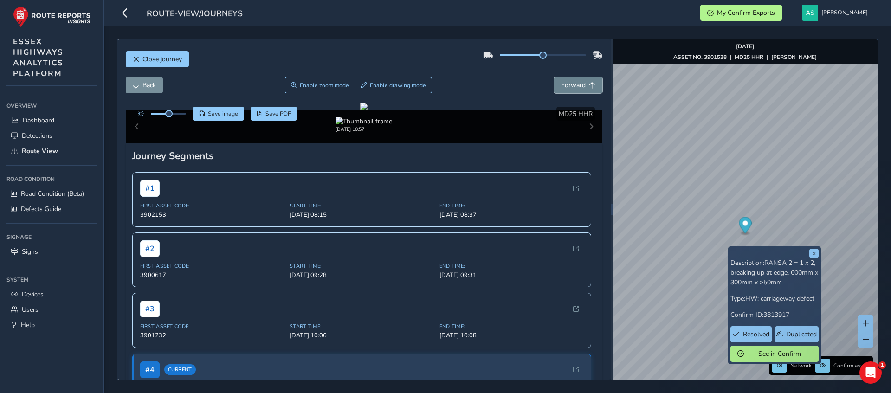
click at [573, 86] on span "Forward" at bounding box center [573, 85] width 25 height 9
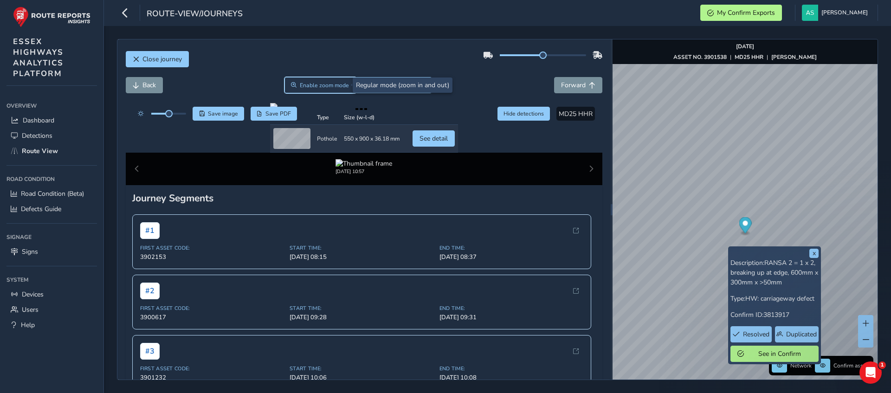
click at [311, 91] on button "Enable zoom mode" at bounding box center [319, 85] width 71 height 16
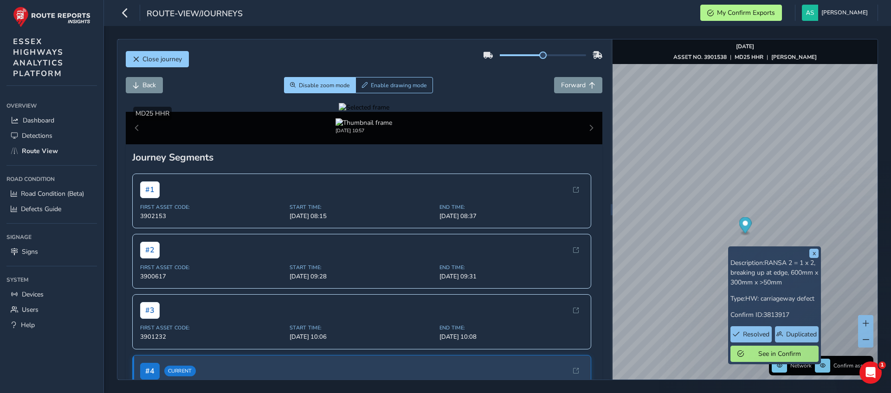
click at [366, 112] on div at bounding box center [364, 107] width 51 height 9
click at [366, 296] on img at bounding box center [559, 119] width 1336 height 751
click at [316, 87] on span "Disable zoom mode" at bounding box center [324, 85] width 51 height 7
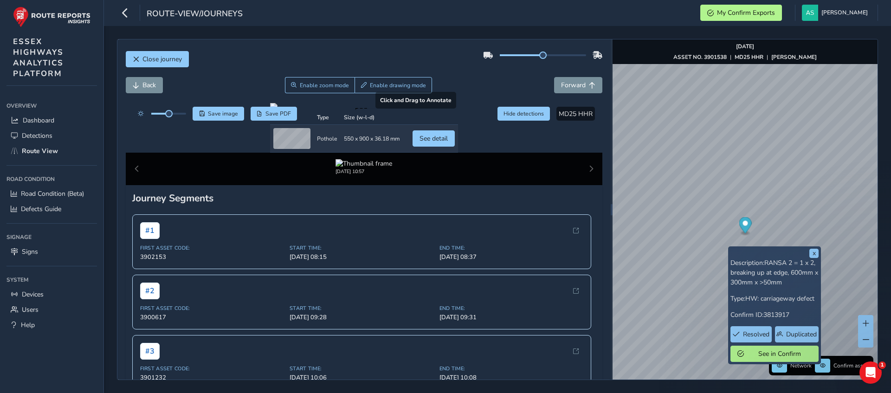
click at [352, 110] on div at bounding box center [364, 106] width 188 height 7
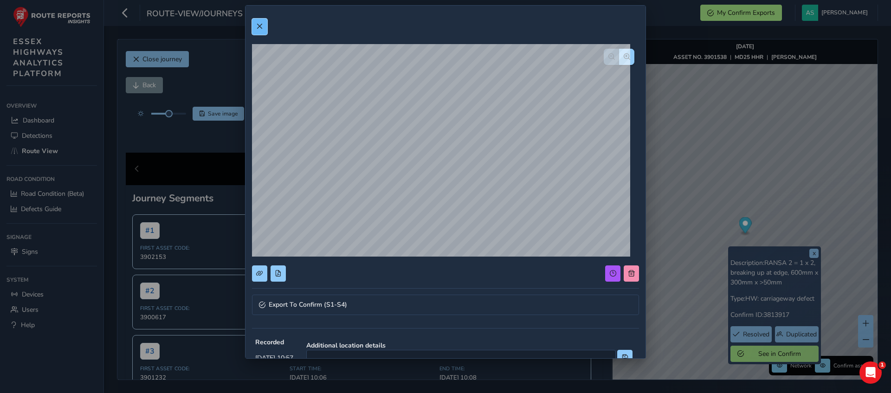
click at [257, 25] on span at bounding box center [259, 26] width 6 height 6
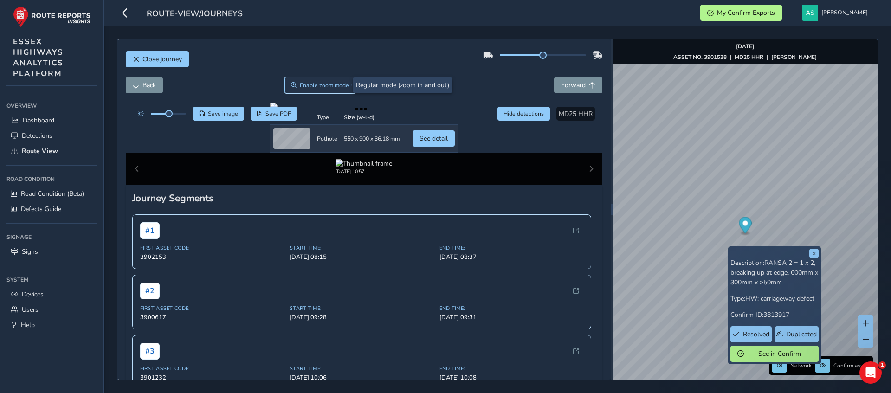
click at [321, 78] on button "Enable zoom mode" at bounding box center [319, 85] width 71 height 16
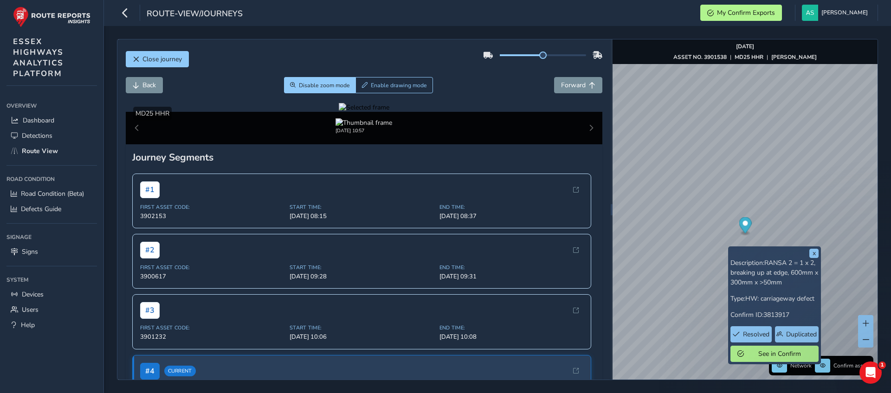
click at [356, 112] on div at bounding box center [364, 107] width 51 height 9
click at [320, 234] on img at bounding box center [646, 235] width 1336 height 751
click at [141, 86] on button "Back" at bounding box center [144, 85] width 37 height 16
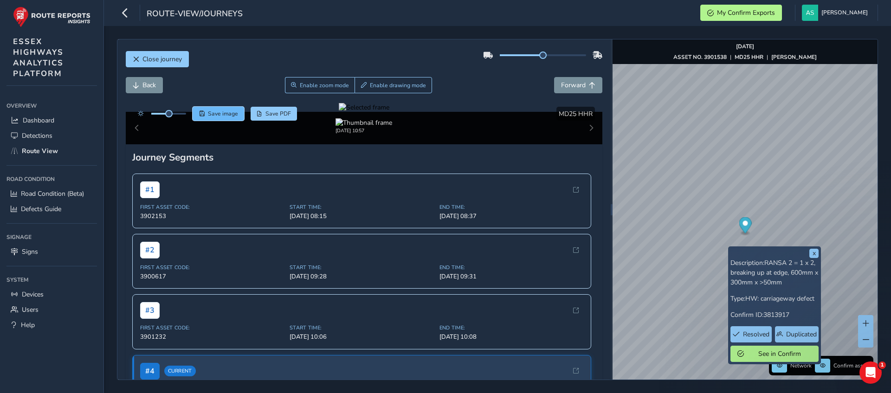
click at [228, 108] on button "Save image" at bounding box center [217, 114] width 51 height 14
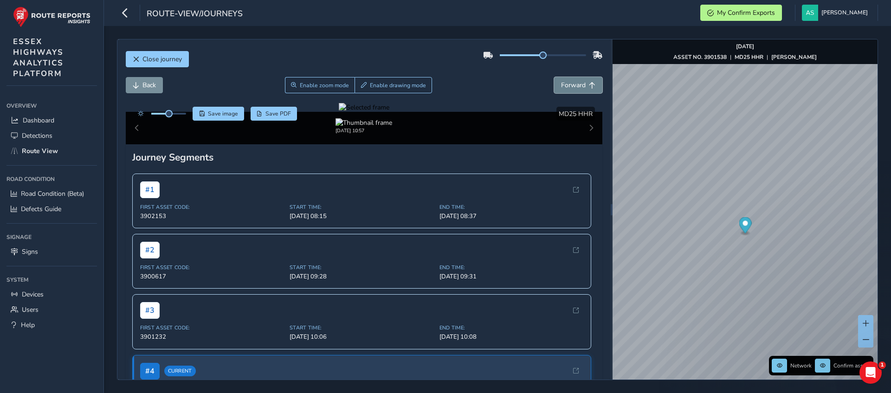
click at [569, 89] on span "Forward" at bounding box center [573, 85] width 25 height 9
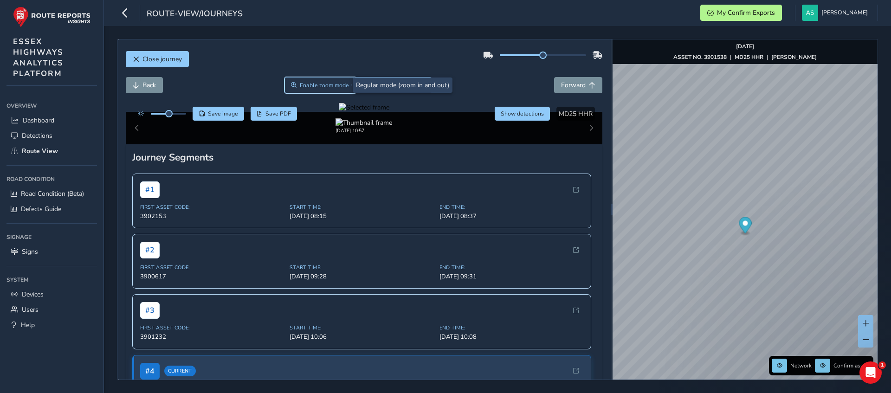
click at [324, 83] on span "Enable zoom mode" at bounding box center [324, 85] width 49 height 7
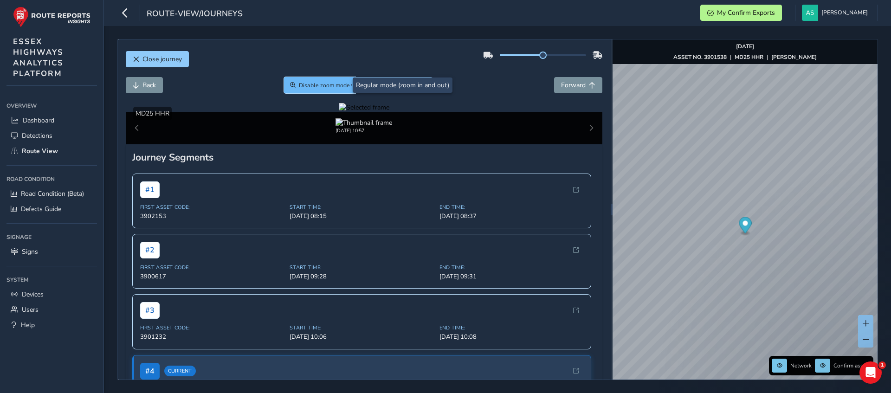
click at [323, 84] on span "Disable zoom mode" at bounding box center [324, 85] width 51 height 7
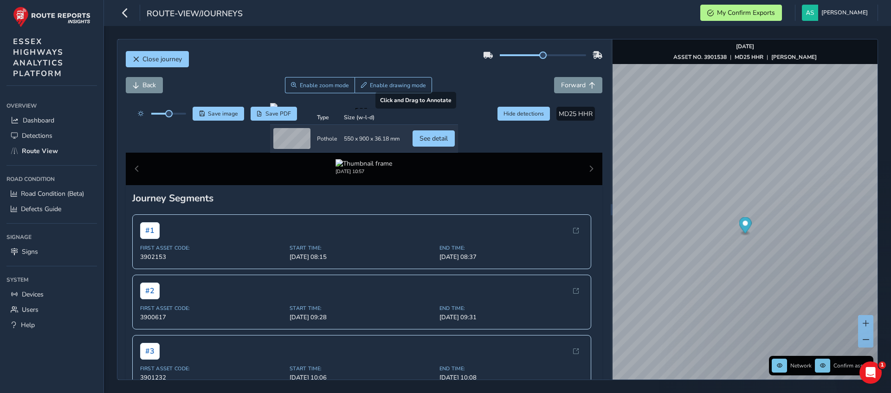
click at [349, 110] on div at bounding box center [364, 106] width 188 height 7
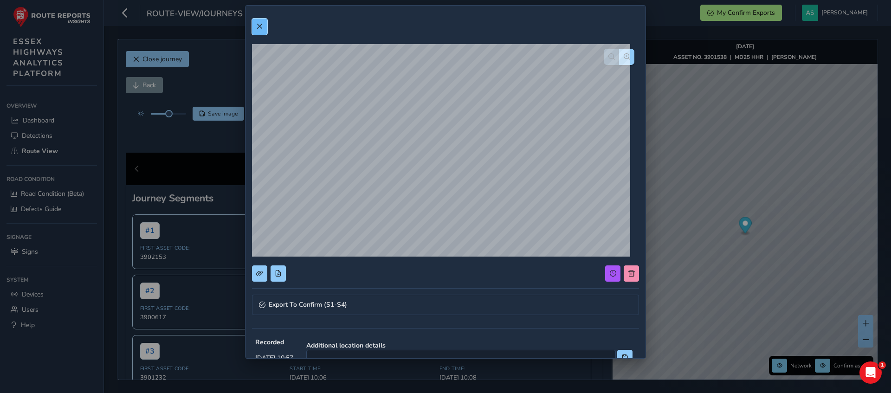
click at [260, 26] on span at bounding box center [259, 26] width 6 height 6
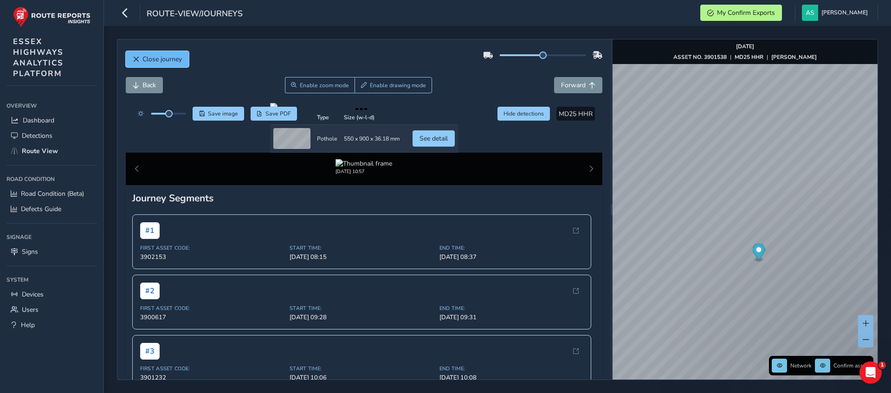
click at [179, 54] on button "Close journey" at bounding box center [157, 59] width 63 height 16
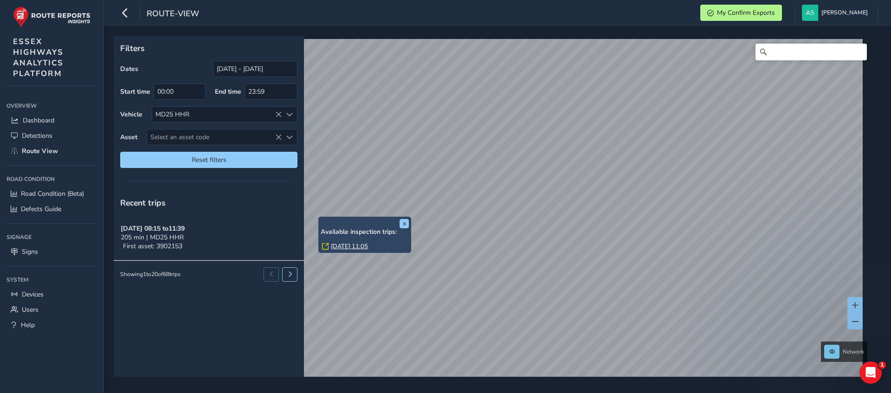
click at [344, 245] on link "[DATE] 11:05" at bounding box center [349, 246] width 37 height 8
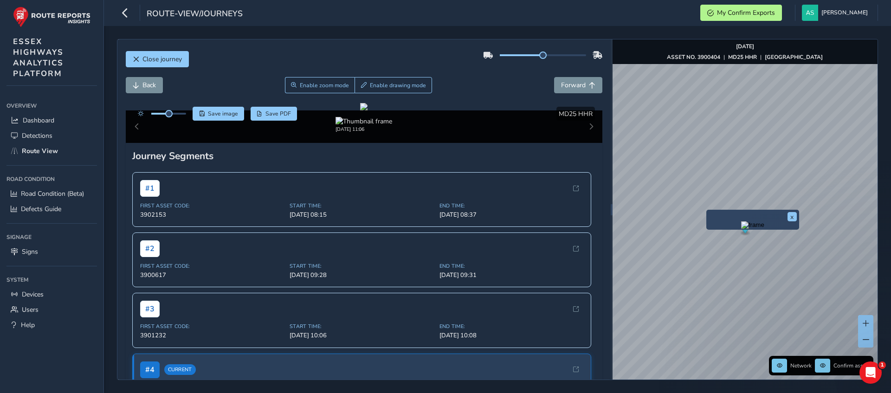
click at [741, 227] on img "Preview frame" at bounding box center [752, 224] width 23 height 7
click at [218, 107] on button "Save image" at bounding box center [217, 114] width 51 height 14
click at [725, 246] on img "Preview frame" at bounding box center [735, 241] width 23 height 7
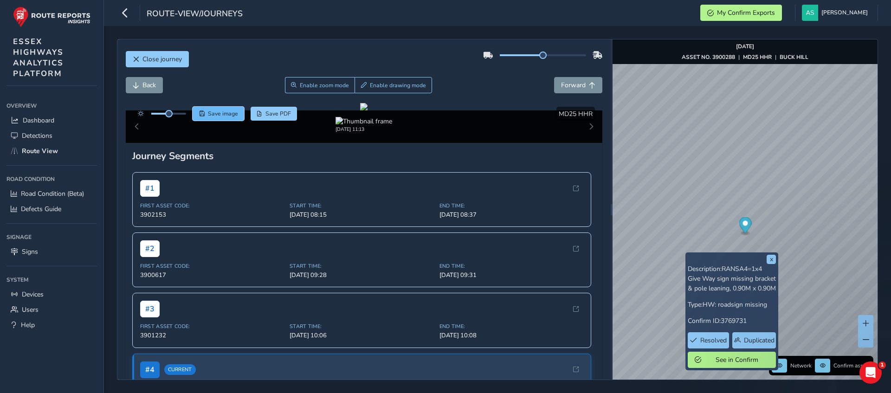
click at [217, 115] on span "Save image" at bounding box center [223, 113] width 30 height 7
click at [165, 58] on span "Close journey" at bounding box center [161, 59] width 39 height 9
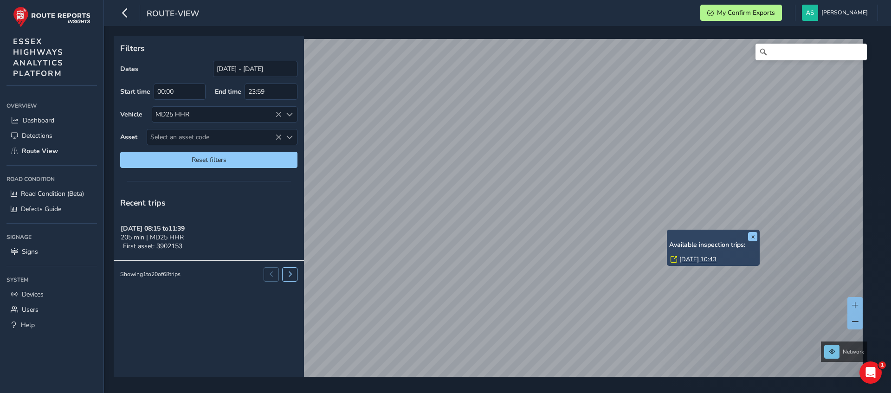
click at [698, 259] on link "[DATE] 10:43" at bounding box center [697, 259] width 37 height 8
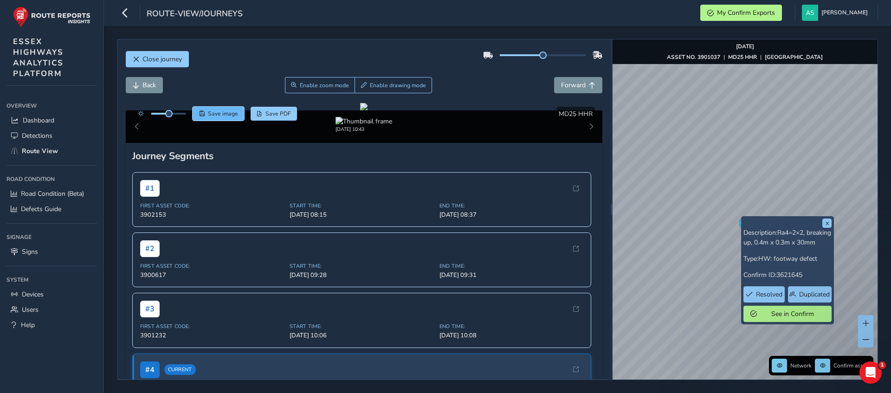
click at [228, 113] on span "Save image" at bounding box center [223, 113] width 30 height 7
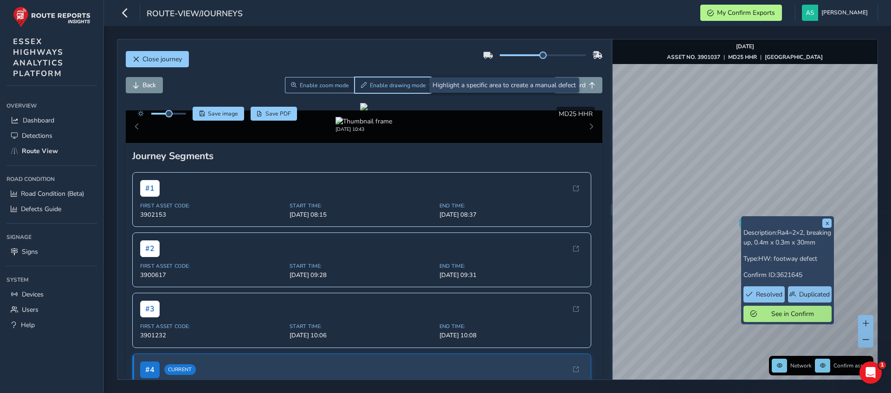
click at [397, 84] on span "Enable drawing mode" at bounding box center [398, 85] width 56 height 7
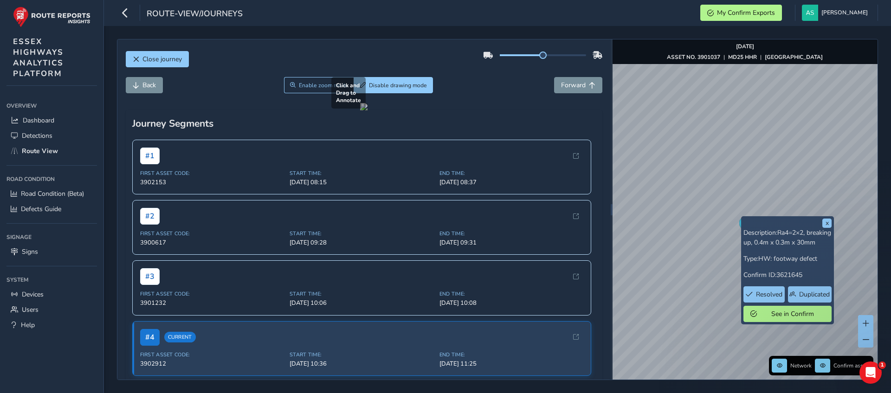
drag, startPoint x: 353, startPoint y: 127, endPoint x: 204, endPoint y: 305, distance: 232.2
click at [360, 110] on div at bounding box center [363, 106] width 7 height 7
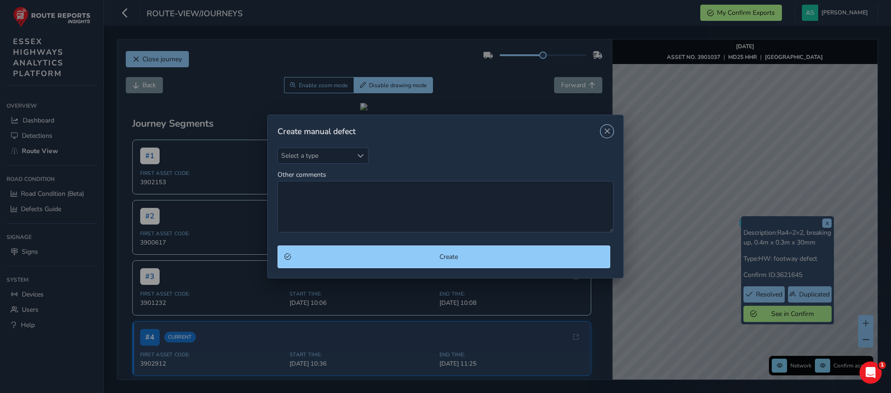
drag, startPoint x: 204, startPoint y: 305, endPoint x: 208, endPoint y: 290, distance: 15.4
click at [208, 290] on div "Create manual defect Select a type Select a type Other comments Create" at bounding box center [445, 196] width 891 height 393
click at [606, 131] on span "Close" at bounding box center [606, 131] width 6 height 6
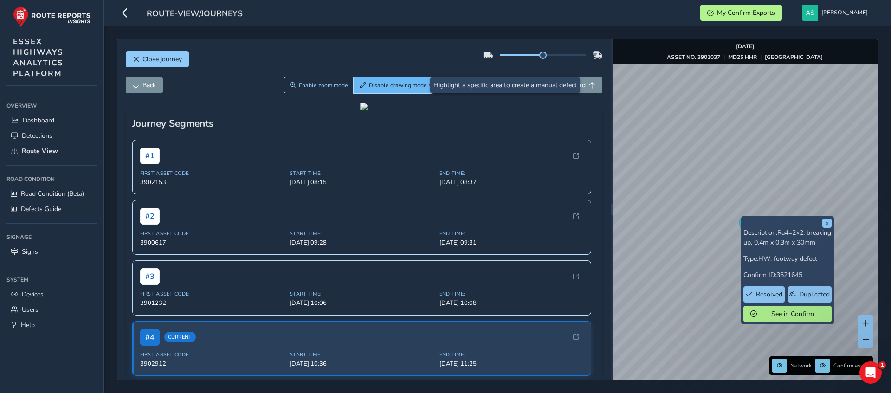
click at [384, 87] on span "Disable drawing mode" at bounding box center [398, 85] width 58 height 7
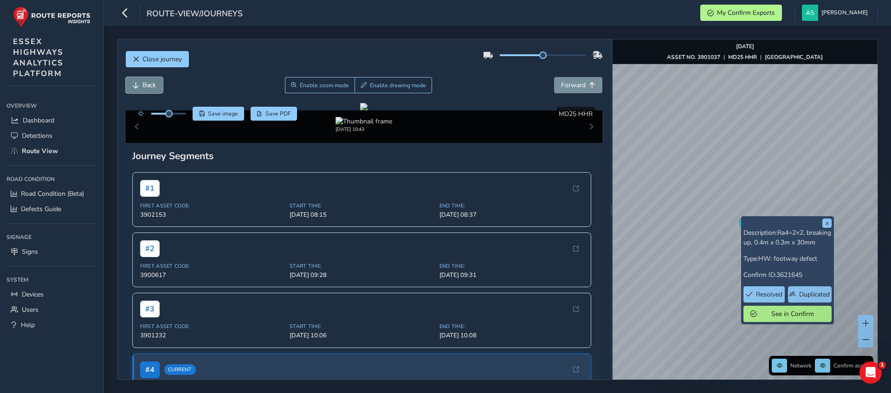
click at [146, 91] on button "Back" at bounding box center [144, 85] width 37 height 16
click at [146, 93] on div "Back Enable zoom mode Enable drawing mode Forward" at bounding box center [364, 90] width 477 height 26
click at [145, 88] on span "Back" at bounding box center [148, 85] width 13 height 9
click at [572, 84] on span "Forward" at bounding box center [573, 85] width 25 height 9
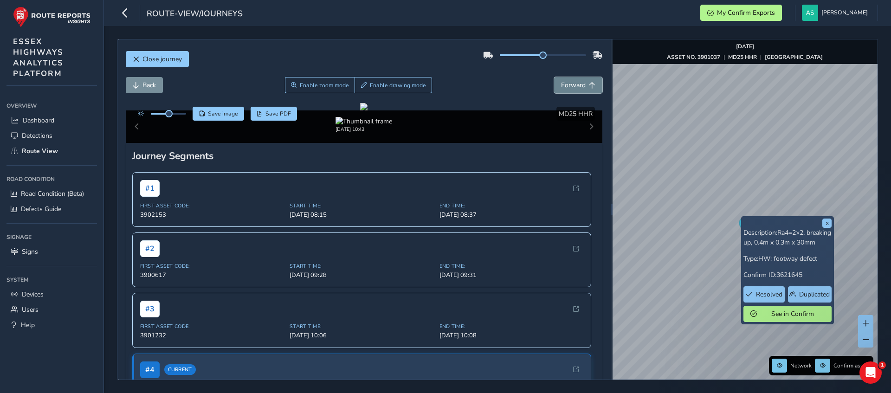
click at [570, 84] on span "Forward" at bounding box center [573, 85] width 25 height 9
click at [570, 89] on span "Forward" at bounding box center [573, 85] width 25 height 9
click at [571, 92] on button "Forward" at bounding box center [578, 85] width 48 height 16
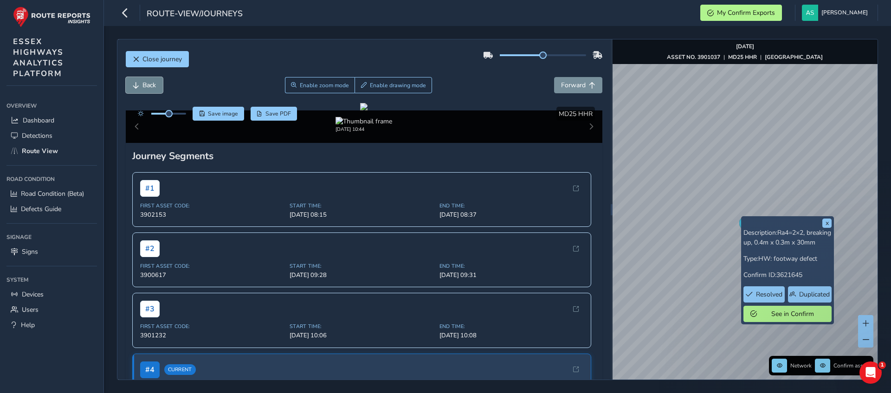
click at [143, 82] on span "Back" at bounding box center [148, 85] width 13 height 9
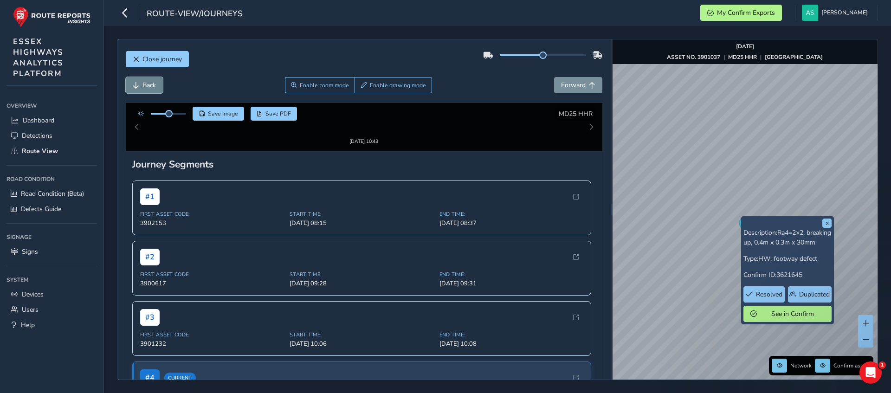
click at [143, 82] on span "Back" at bounding box center [148, 85] width 13 height 9
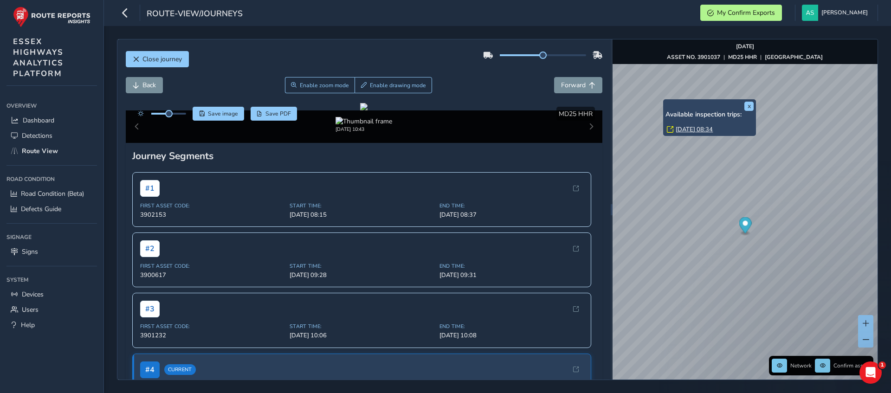
click at [693, 128] on link "[DATE] 08:34" at bounding box center [693, 129] width 37 height 8
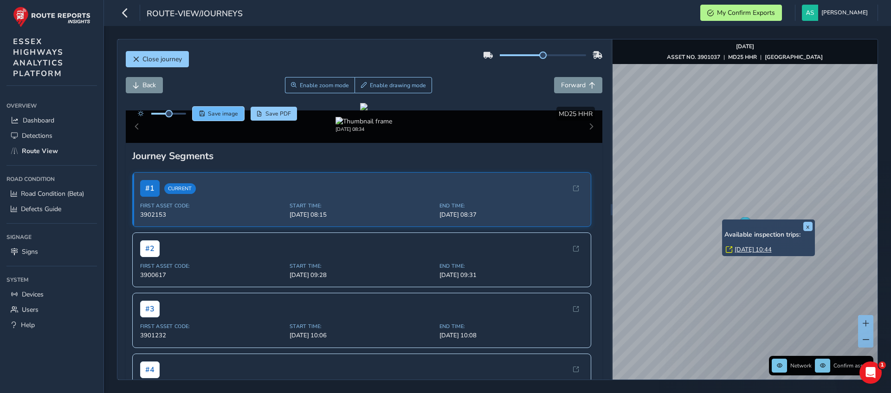
click at [213, 112] on span "Save image" at bounding box center [223, 113] width 30 height 7
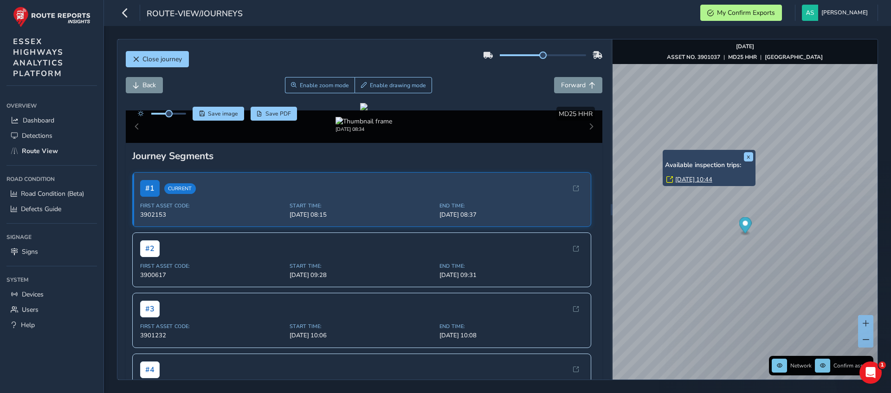
click at [693, 178] on link "[DATE] 10:44" at bounding box center [693, 179] width 37 height 8
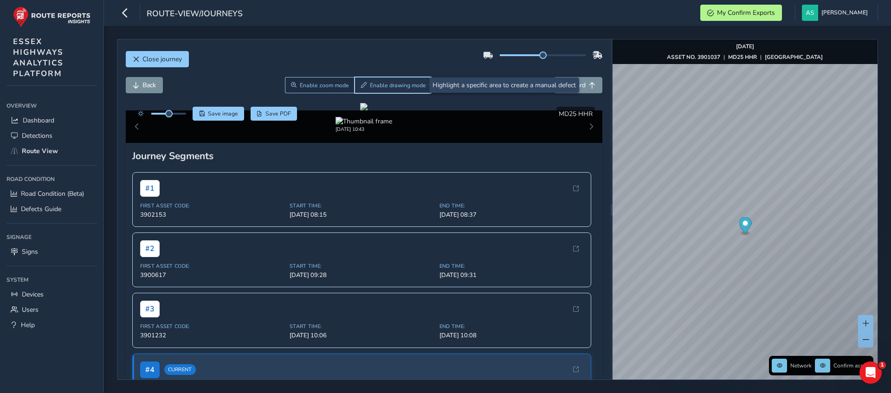
click at [385, 82] on span "Enable drawing mode" at bounding box center [398, 85] width 56 height 7
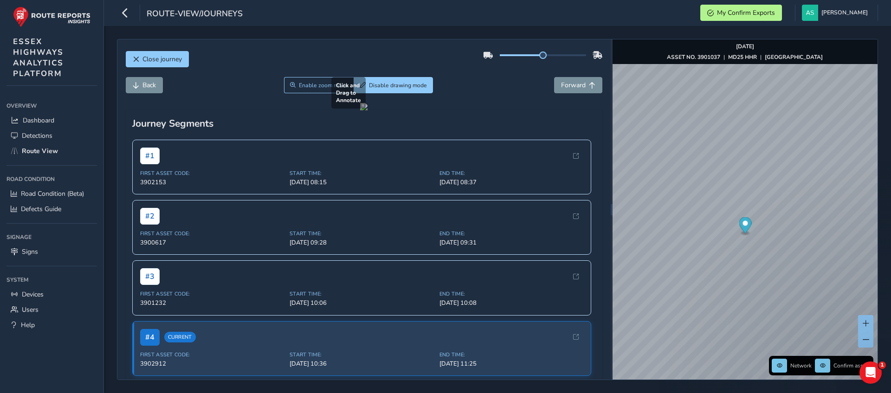
drag, startPoint x: 358, startPoint y: 148, endPoint x: 254, endPoint y: 274, distance: 163.1
click at [360, 110] on div at bounding box center [363, 106] width 7 height 7
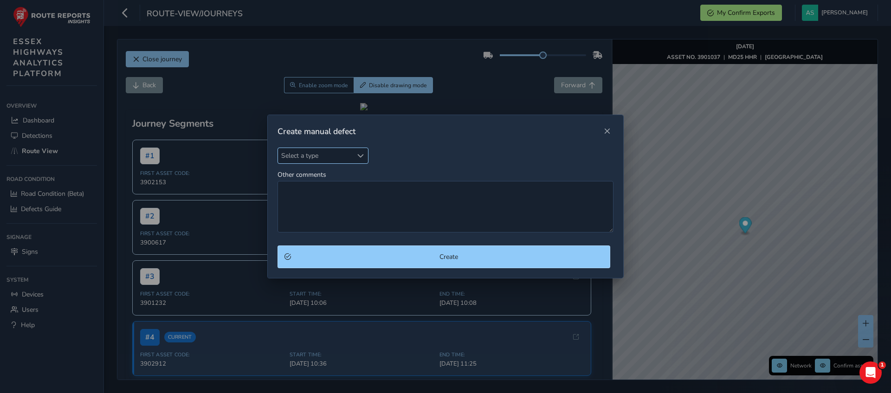
click at [354, 155] on div "Select a type" at bounding box center [360, 155] width 15 height 15
type input "ext"
click at [312, 198] on li "Overgrown Vegetation (ext)" at bounding box center [332, 197] width 109 height 15
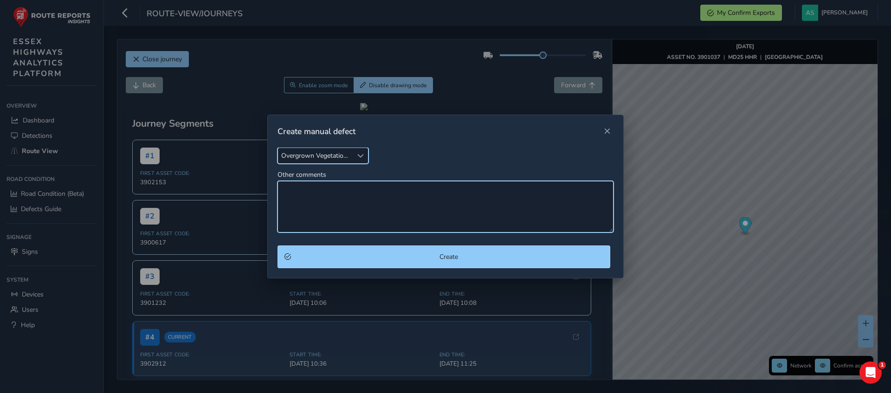
click at [312, 198] on textarea "Other comments" at bounding box center [445, 206] width 336 height 51
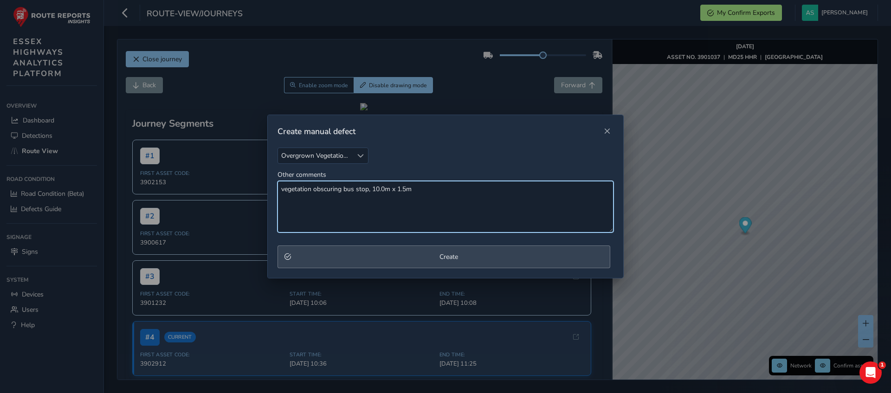
type textarea "vegetation obscuring bus stop, 10.0m x 1.5m"
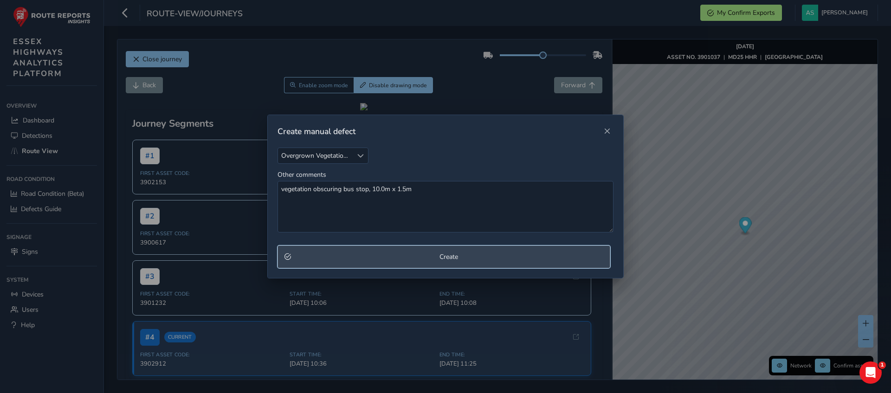
click at [392, 257] on span "Create" at bounding box center [448, 256] width 309 height 9
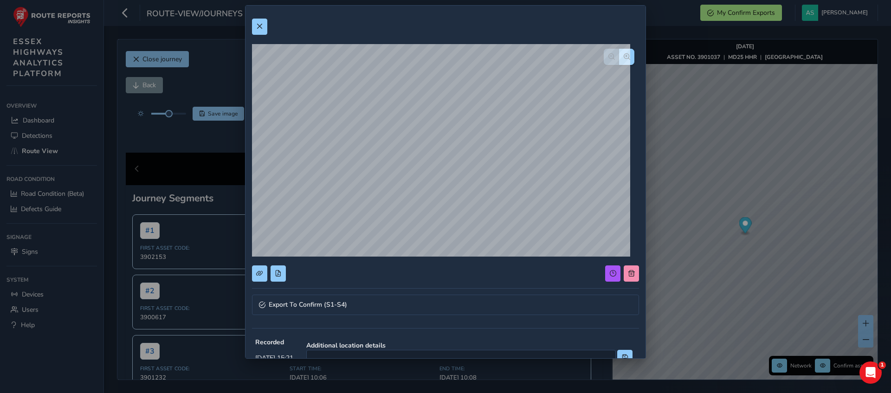
click at [645, 270] on div "Export To Confirm (S1-S4) Recorded [DATE] 15:21 Additional location details Typ…" at bounding box center [445, 181] width 401 height 353
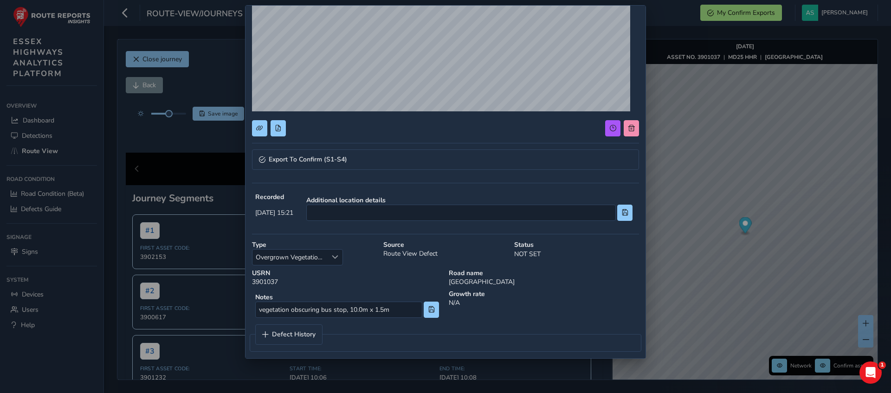
scroll to position [152, 0]
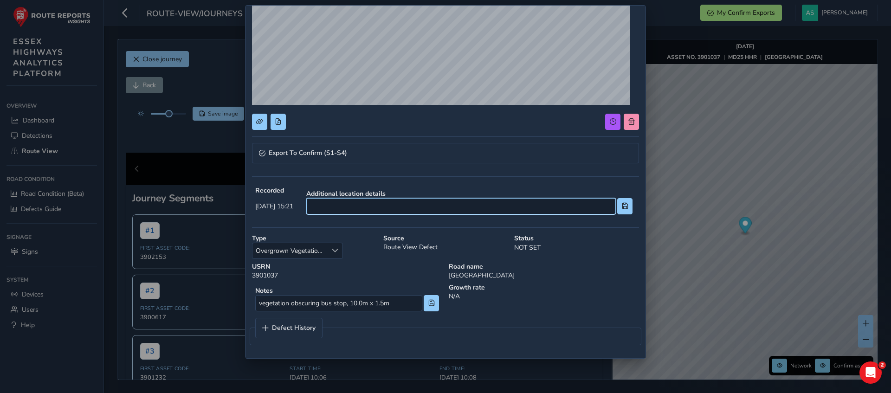
click at [396, 204] on input at bounding box center [460, 206] width 309 height 16
type input "opp tudor close"
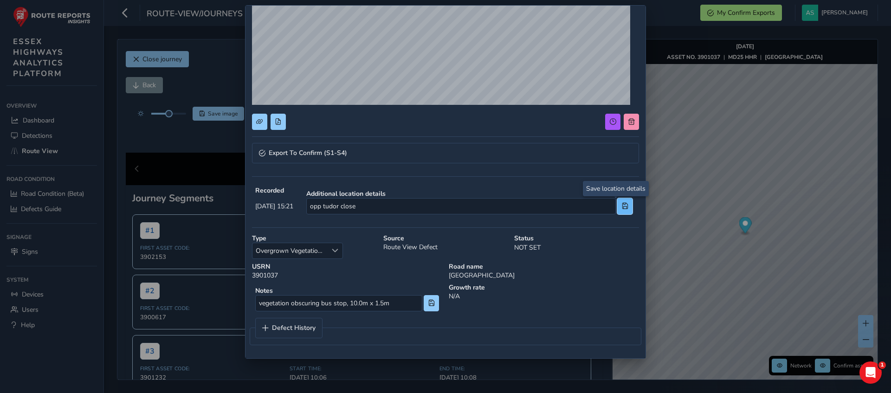
click at [622, 208] on span at bounding box center [625, 206] width 6 height 6
click at [428, 304] on span at bounding box center [431, 303] width 6 height 6
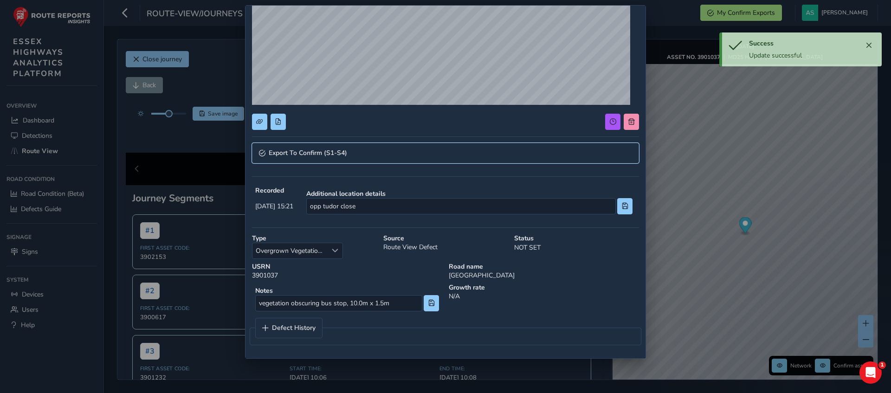
click at [289, 155] on span "Export To Confirm (S1-S4)" at bounding box center [308, 153] width 78 height 6
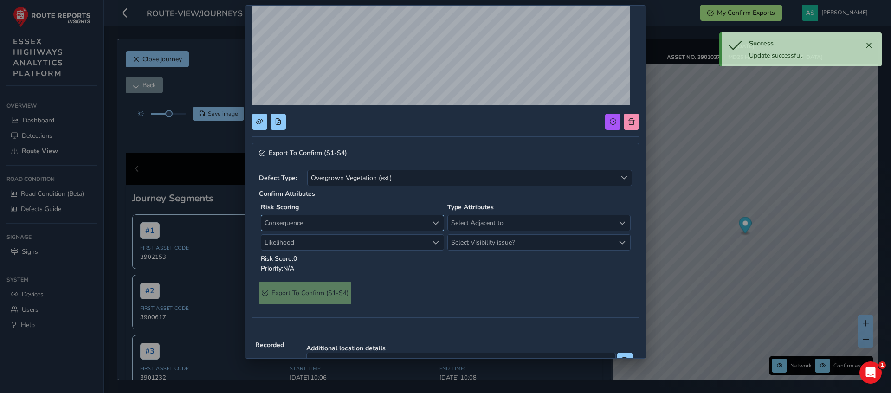
click at [366, 222] on span "Consequence" at bounding box center [344, 222] width 167 height 15
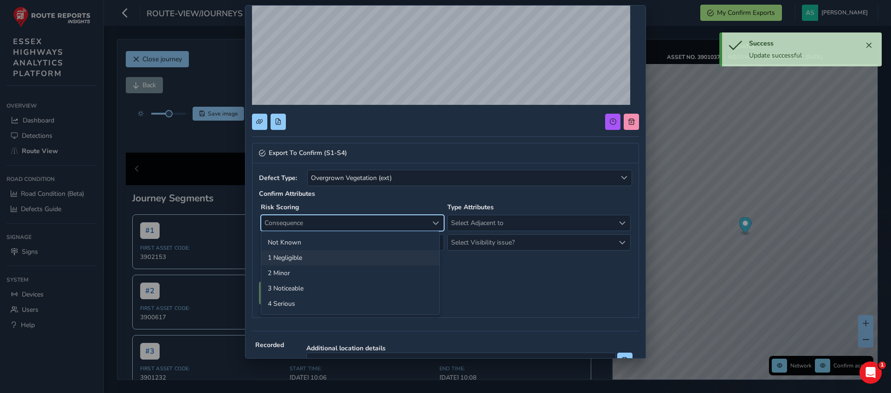
click at [314, 256] on li "1 Negligible" at bounding box center [350, 257] width 178 height 15
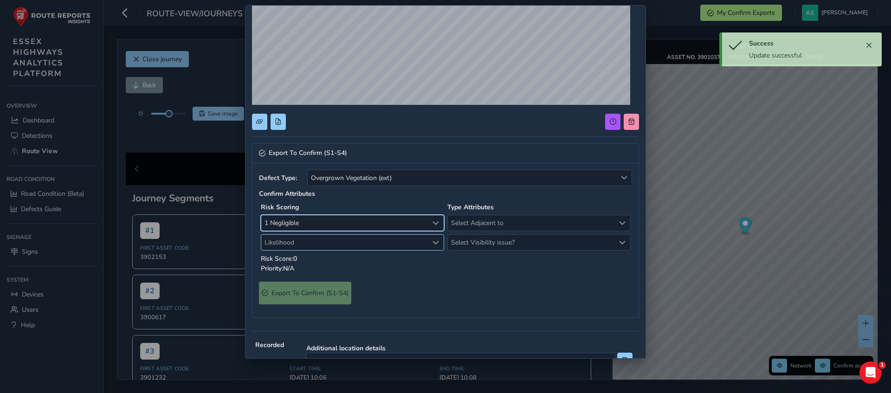
click at [350, 237] on span "Likelihood" at bounding box center [344, 242] width 167 height 15
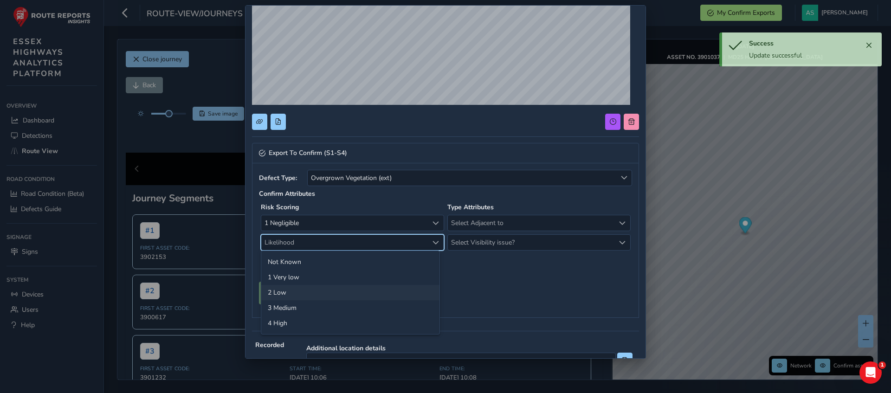
click at [280, 290] on li "2 Low" at bounding box center [350, 292] width 178 height 15
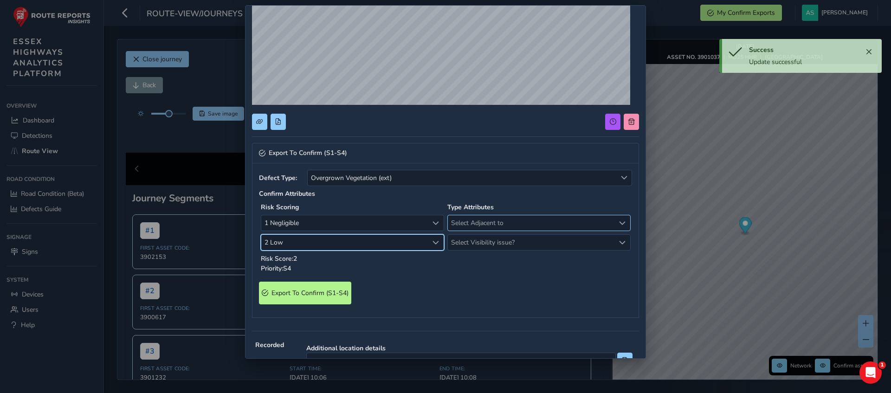
click at [478, 224] on span "Select Adjacent to" at bounding box center [531, 222] width 167 height 15
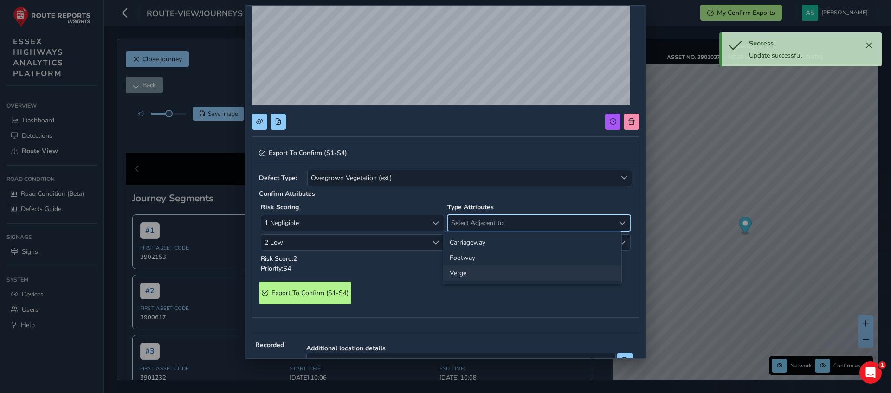
click at [454, 276] on li "Verge" at bounding box center [532, 272] width 178 height 15
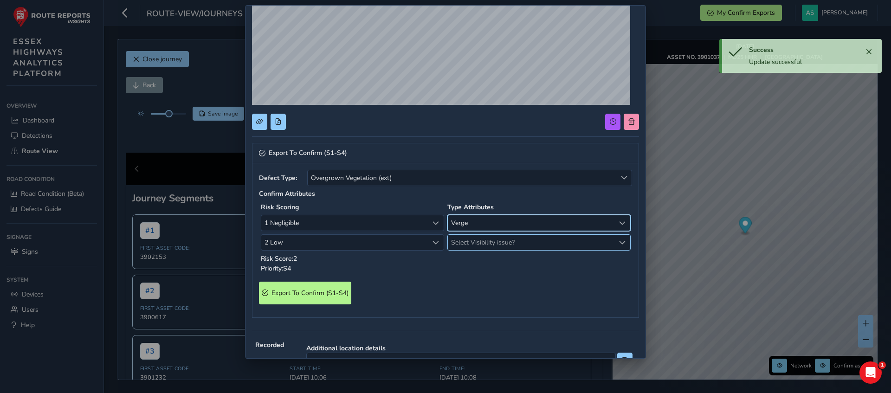
click at [469, 245] on span "Select Visibility issue?" at bounding box center [531, 242] width 167 height 15
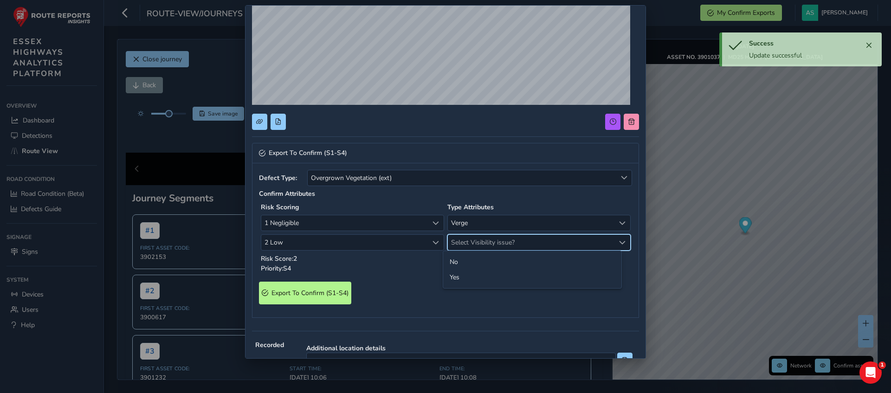
click at [417, 263] on p "Risk Score: 2" at bounding box center [352, 259] width 183 height 10
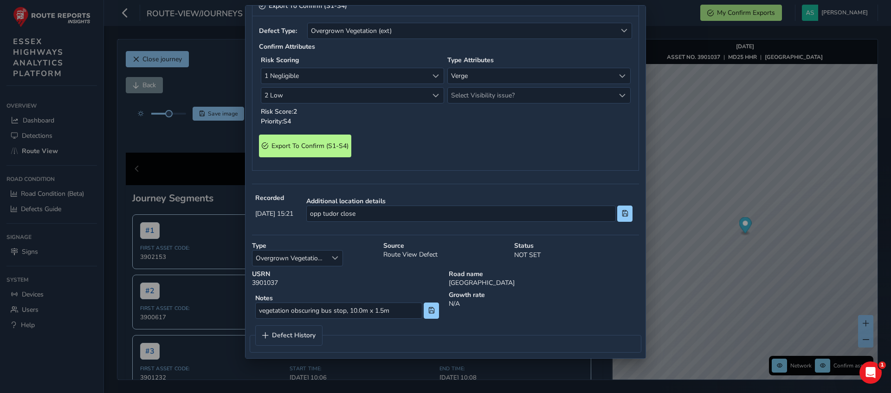
scroll to position [306, 0]
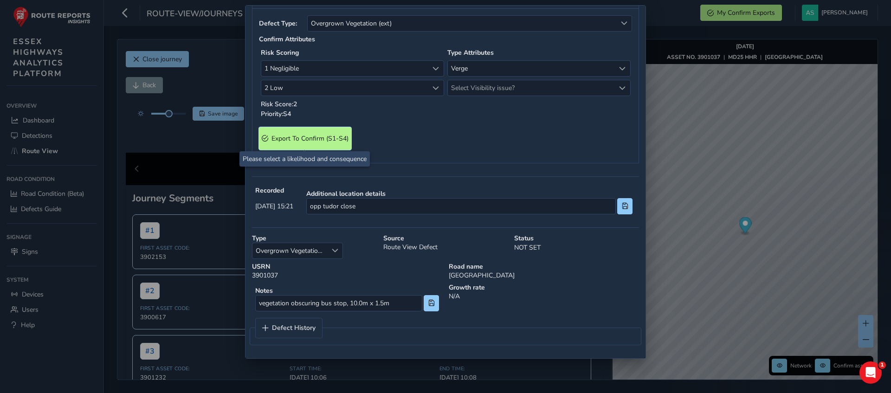
click at [327, 139] on span "Export To Confirm (S1-S4)" at bounding box center [309, 138] width 77 height 9
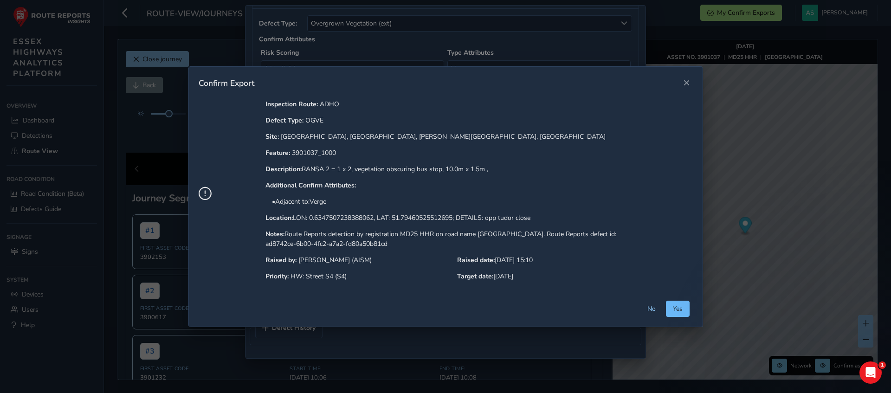
click at [683, 308] on button "Yes" at bounding box center [678, 309] width 24 height 16
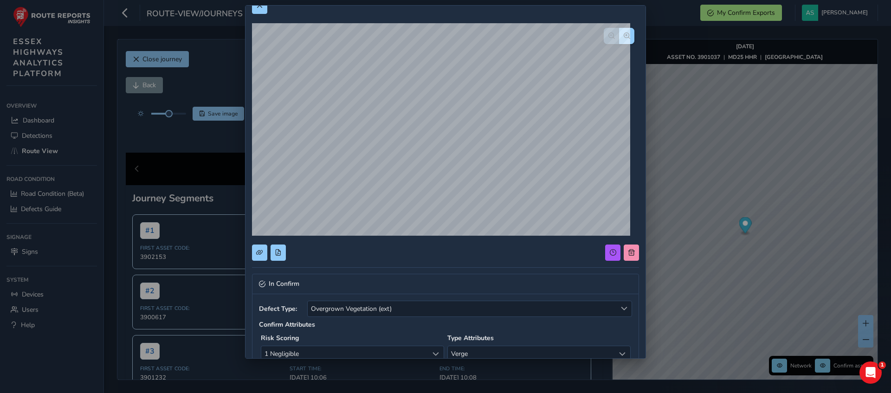
scroll to position [0, 0]
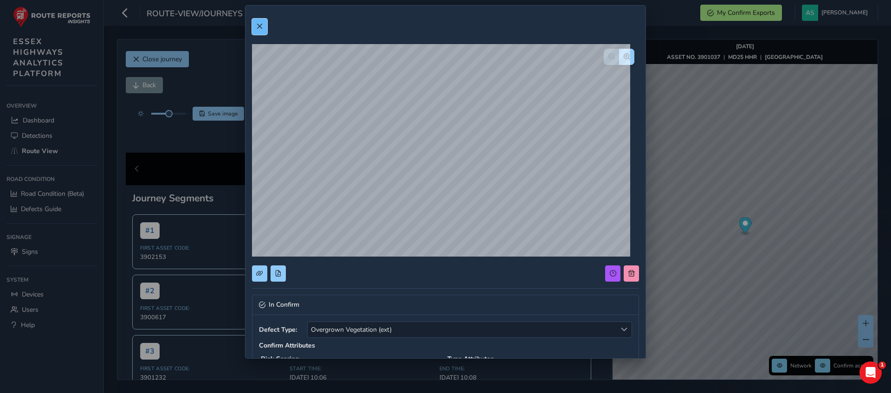
click at [263, 26] on button at bounding box center [259, 27] width 15 height 16
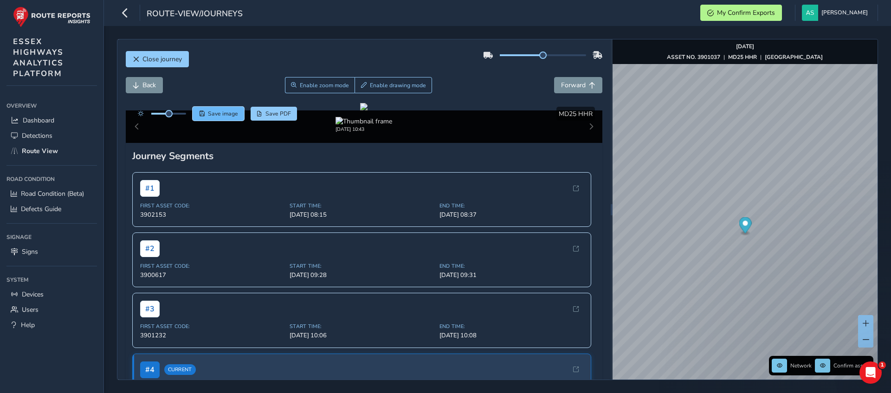
click at [208, 116] on span "Save image" at bounding box center [223, 113] width 30 height 7
